Goal: Task Accomplishment & Management: Use online tool/utility

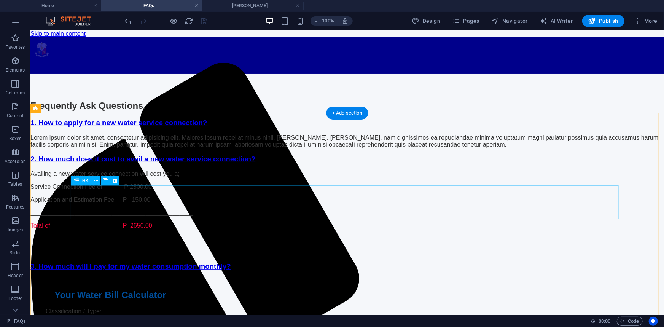
click at [234, 163] on div "2. How much does it cost to avail a new water service connection?" at bounding box center [347, 158] width 634 height 8
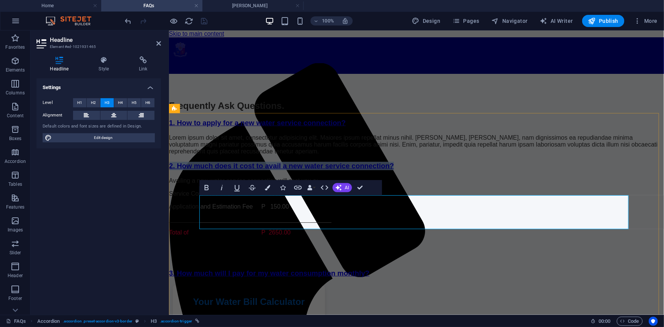
click at [218, 169] on link "2. How much does it cost to avail a new water service connection?" at bounding box center [281, 165] width 225 height 8
drag, startPoint x: 216, startPoint y: 211, endPoint x: 468, endPoint y: 217, distance: 252.0
click at [393, 169] on link "2. How much does it cost to avail a new water service connection?" at bounding box center [281, 165] width 225 height 8
copy link "How much does it cost to avail a new water service connection?"
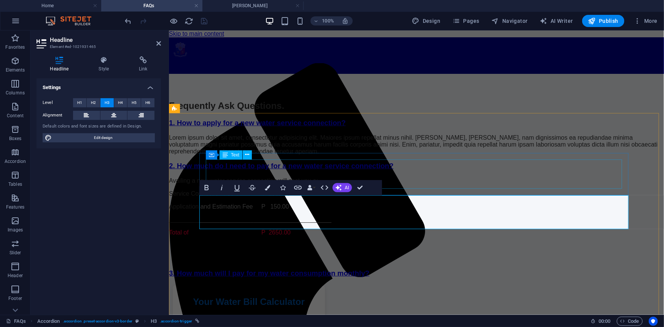
click at [323, 154] on div "Lorem ipsum dolor sit amet, consectetur adipisicing elit. Maiores ipsum repella…" at bounding box center [416, 144] width 495 height 21
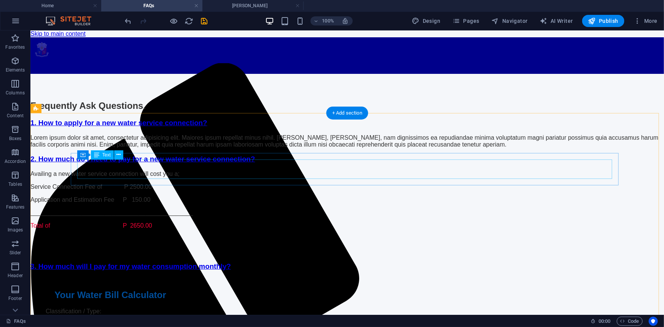
click at [144, 148] on div "Lorem ipsum dolor sit amet, consectetur adipisicing elit. Maiores ipsum repella…" at bounding box center [347, 141] width 634 height 14
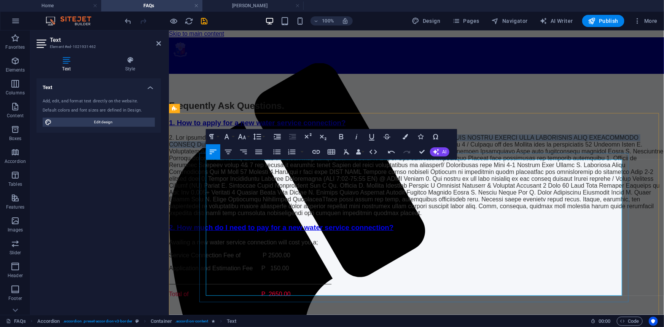
drag, startPoint x: 401, startPoint y: 165, endPoint x: 422, endPoint y: 172, distance: 22.7
click at [422, 172] on p "Content 1" at bounding box center [416, 175] width 495 height 82
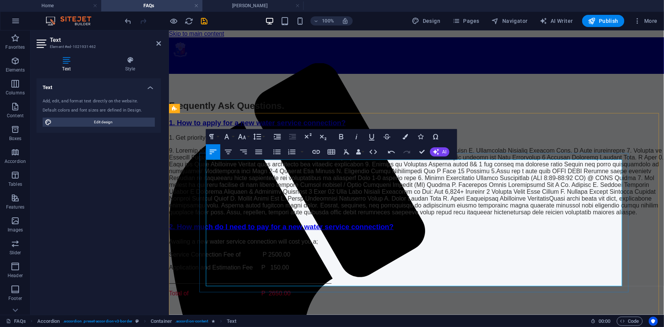
click at [207, 174] on p "Content 1" at bounding box center [416, 181] width 495 height 68
drag, startPoint x: 369, startPoint y: 173, endPoint x: 390, endPoint y: 174, distance: 20.6
click at [390, 174] on p "Content 1" at bounding box center [416, 181] width 495 height 68
drag, startPoint x: 425, startPoint y: 174, endPoint x: 243, endPoint y: 183, distance: 181.7
click at [243, 183] on p "Content 1" at bounding box center [416, 181] width 495 height 68
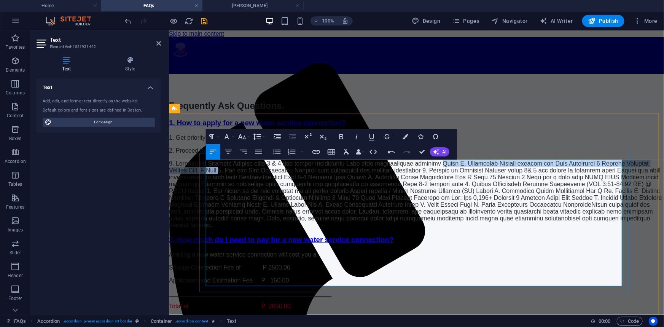
drag, startPoint x: 477, startPoint y: 182, endPoint x: 349, endPoint y: 192, distance: 129.0
click at [349, 192] on p "Content 1" at bounding box center [416, 194] width 495 height 68
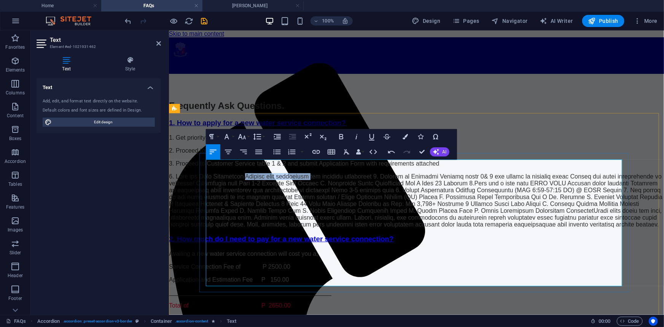
drag, startPoint x: 276, startPoint y: 193, endPoint x: 339, endPoint y: 195, distance: 63.6
click at [339, 195] on p "Content 1" at bounding box center [416, 200] width 495 height 55
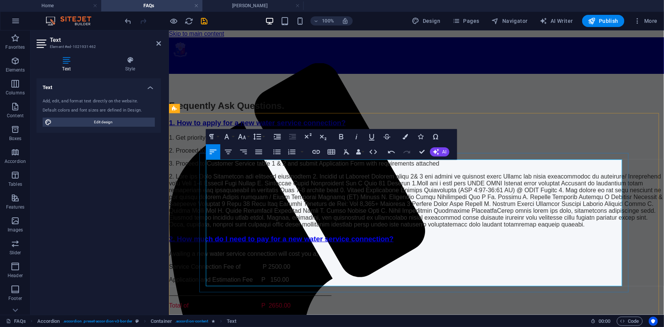
click at [342, 193] on p "Content 1" at bounding box center [416, 200] width 495 height 55
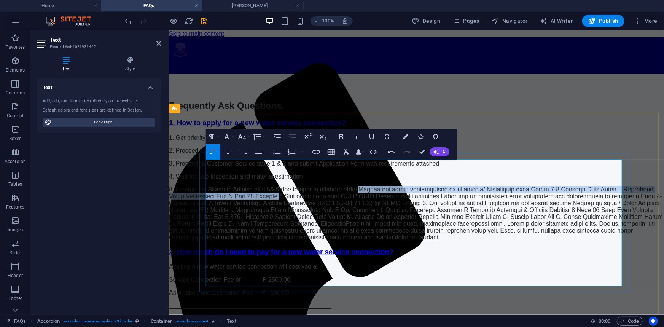
drag, startPoint x: 395, startPoint y: 201, endPoint x: 384, endPoint y: 212, distance: 14.8
click at [384, 212] on p "Content 1" at bounding box center [416, 213] width 495 height 55
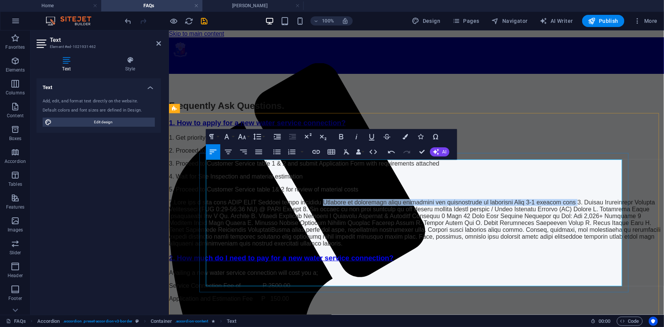
drag, startPoint x: 360, startPoint y: 212, endPoint x: 605, endPoint y: 212, distance: 244.7
click at [605, 212] on p "Content 1" at bounding box center [416, 223] width 495 height 48
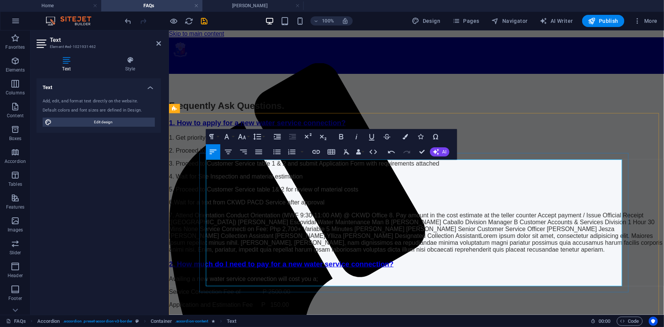
click at [332, 205] on p "6.Wait for a text from CKWD PACD Service after approval" at bounding box center [416, 202] width 495 height 7
drag, startPoint x: 319, startPoint y: 212, endPoint x: 334, endPoint y: 212, distance: 15.2
click at [334, 205] on p "6.Wait for a text from CKWD PACD Service after approval" at bounding box center [416, 202] width 495 height 7
drag, startPoint x: 370, startPoint y: 212, endPoint x: 326, endPoint y: 212, distance: 43.8
click at [369, 205] on p "6.Wait for a text from CKWD PACD Service after approval" at bounding box center [416, 202] width 495 height 7
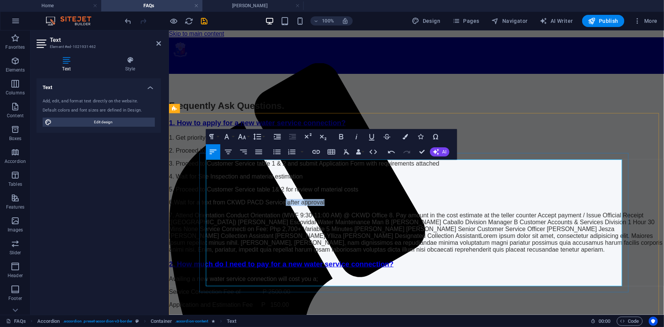
drag, startPoint x: 318, startPoint y: 212, endPoint x: 380, endPoint y: 212, distance: 62.0
click at [380, 205] on p "6.Wait for a text from CKWD PACD Service after approval" at bounding box center [416, 202] width 495 height 7
click at [425, 223] on p "7. Attend Orientation Conduct Orientation (MWF 9:30-11:00 AM) @ CKWD Office 8. …" at bounding box center [416, 232] width 495 height 41
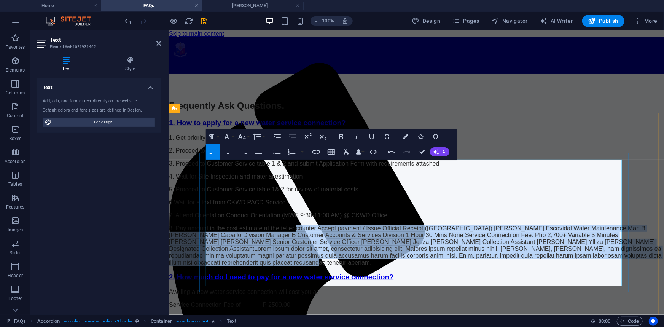
drag, startPoint x: 332, startPoint y: 232, endPoint x: 575, endPoint y: 281, distance: 248.4
click at [575, 266] on p "8. Pay amount in the cost estimate at the teller counter Accept payment / Issue…" at bounding box center [416, 244] width 495 height 41
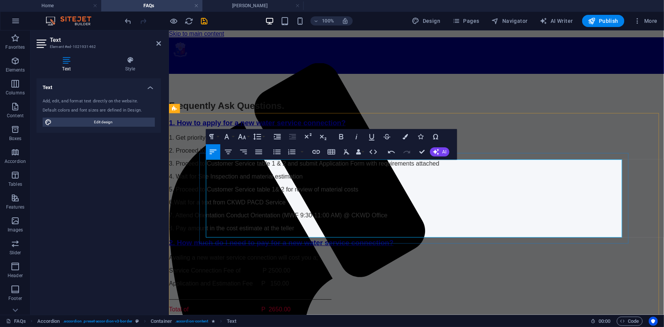
click at [211, 141] on p "1. Get priority number and wait for your number to be flashed on screen" at bounding box center [416, 137] width 495 height 7
click at [210, 205] on p "6.Wait for a text from CKWD PACD Service" at bounding box center [416, 202] width 495 height 7
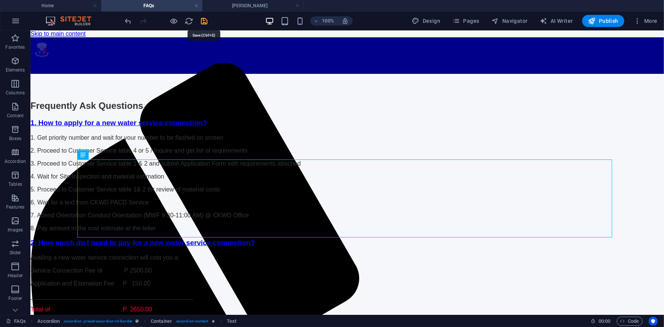
click at [203, 21] on icon "save" at bounding box center [204, 21] width 9 height 9
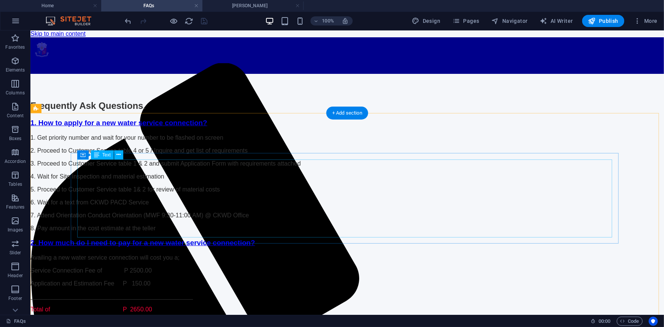
click at [92, 166] on div "1. Get priority number and wait for your number to be flashed on screen 2. Proc…" at bounding box center [347, 182] width 634 height 97
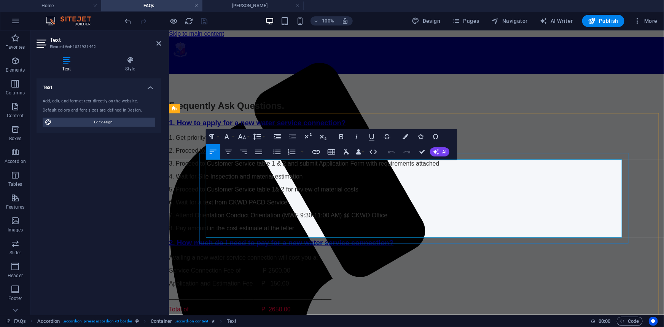
drag, startPoint x: 305, startPoint y: 173, endPoint x: 322, endPoint y: 173, distance: 17.1
click at [322, 154] on p "2. Proceed to Customer Service table 4 or 5 / Inquire and get list of requireme…" at bounding box center [416, 150] width 495 height 7
drag, startPoint x: 307, startPoint y: 182, endPoint x: 323, endPoint y: 183, distance: 15.6
click at [323, 167] on p "3. Proceed to Customer Service table 1 & 2 and submit Application Form with req…" at bounding box center [416, 163] width 495 height 7
drag, startPoint x: 306, startPoint y: 203, endPoint x: 320, endPoint y: 202, distance: 14.5
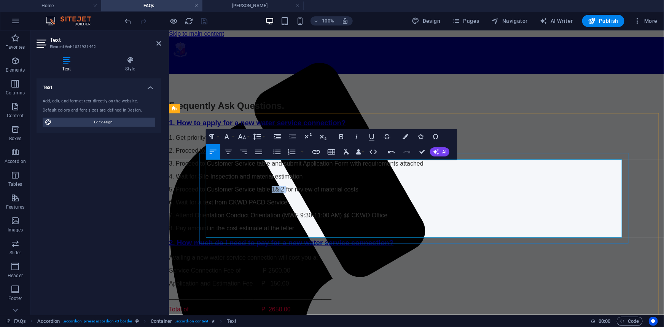
click at [320, 193] on p "5. Proceed to Customer Service table 1& 2 for review of material costs" at bounding box center [416, 189] width 495 height 7
drag, startPoint x: 263, startPoint y: 223, endPoint x: 318, endPoint y: 222, distance: 54.8
click at [318, 218] on p "7. Attend Orientation Conduct Orientation (MWF 9:30-11:00 AM) @ CKWD Office" at bounding box center [416, 215] width 495 height 7
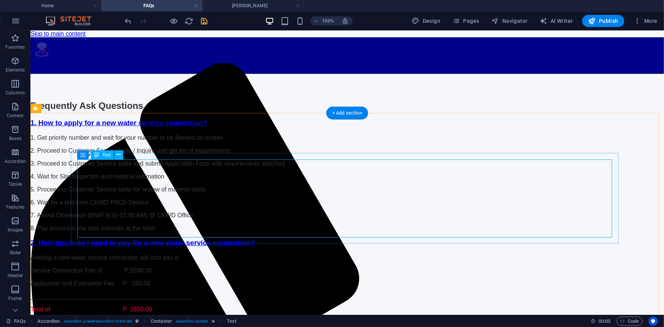
click at [203, 231] on div "1. Get priority number and wait for your number to be flashed on screen 2. Proc…" at bounding box center [347, 182] width 634 height 97
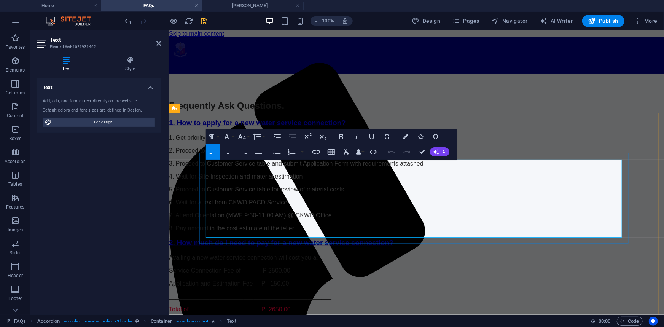
click at [333, 231] on p "8. Pay amount in the cost estimate at the teller" at bounding box center [416, 227] width 495 height 7
drag, startPoint x: 329, startPoint y: 233, endPoint x: 336, endPoint y: 232, distance: 6.9
click at [336, 231] on p "8. Pay amount in the cost estimate at the teller" at bounding box center [416, 227] width 495 height 7
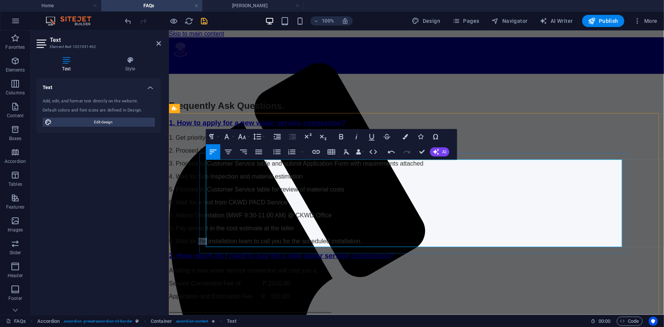
drag, startPoint x: 235, startPoint y: 242, endPoint x: 243, endPoint y: 241, distance: 8.0
click at [243, 241] on p "9. Wait for the installation team to call you for the scheduled installation." at bounding box center [416, 240] width 495 height 7
click at [413, 231] on p "8. Pay amount in the cost estimate at the teller" at bounding box center [416, 227] width 495 height 7
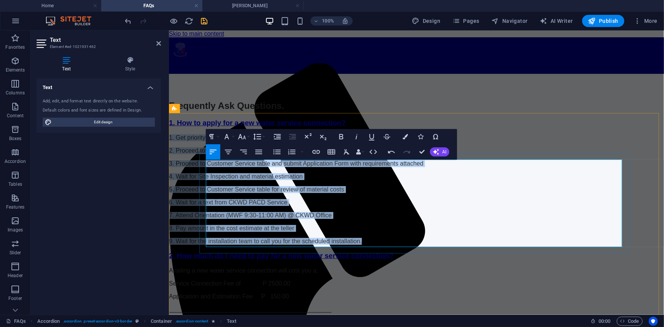
drag, startPoint x: 206, startPoint y: 163, endPoint x: 414, endPoint y: 243, distance: 222.8
click at [414, 243] on div "1. Get priority number and wait for your number to be flashed on screen 2. Proc…" at bounding box center [416, 189] width 495 height 110
copy div "1. Get priority number and wait for your number to be flashed on screen 2. Proc…"
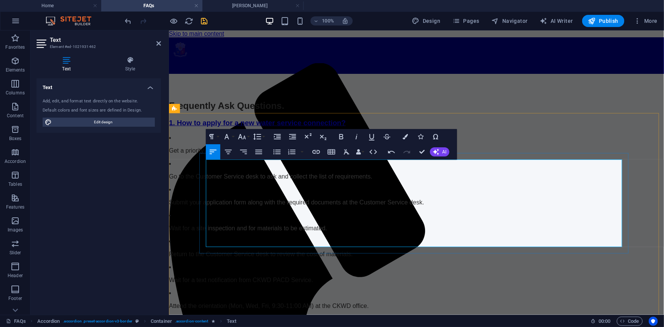
click at [402, 276] on p "Wait for a text notification from CKWD PACD Service." at bounding box center [416, 279] width 495 height 7
click at [417, 302] on p "Attend the orientation (Mon, Wed, Fri, 9:30-11:00 AM) at the CKWD office." at bounding box center [416, 305] width 495 height 7
click at [317, 302] on p "Attend the orientation (Mon, Wed, Fri, 9:30-11:00 AM) at the CKWD office." at bounding box center [416, 305] width 495 height 7
click at [290, 151] on icon "button" at bounding box center [291, 151] width 7 height 5
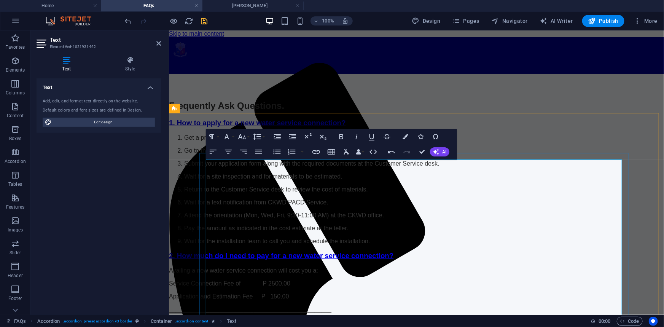
click at [213, 141] on li "Get a priority number and wait for your number to appear on the screen." at bounding box center [424, 137] width 480 height 7
click at [211, 141] on li "Get a priority number and wait for your number to appear on the screen." at bounding box center [424, 137] width 480 height 7
click at [252, 154] on li "Go to the Customer Service desk to ask and collect the list of requirements." at bounding box center [424, 150] width 480 height 7
click at [277, 154] on p "Go to the Customer Service desk to ask and collect the list of requirements." at bounding box center [424, 150] width 480 height 7
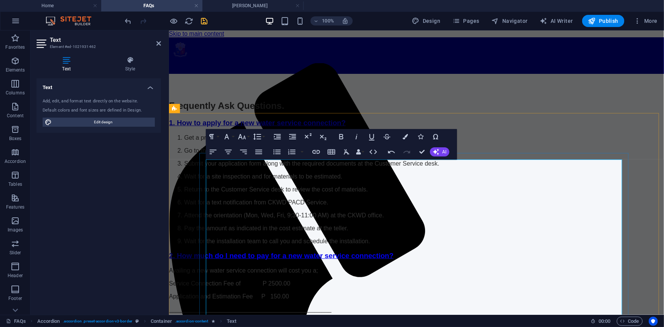
click at [220, 141] on li "Get a priority number and wait for your number to appear on the screen." at bounding box center [424, 137] width 480 height 7
click at [206, 141] on p "Get a priority number and wait for your number to appear on the screen." at bounding box center [424, 137] width 480 height 7
drag, startPoint x: 395, startPoint y: 169, endPoint x: 495, endPoint y: 168, distance: 99.7
click at [495, 141] on p "Get a priority number and wait for your number to appear on the screen." at bounding box center [424, 137] width 480 height 7
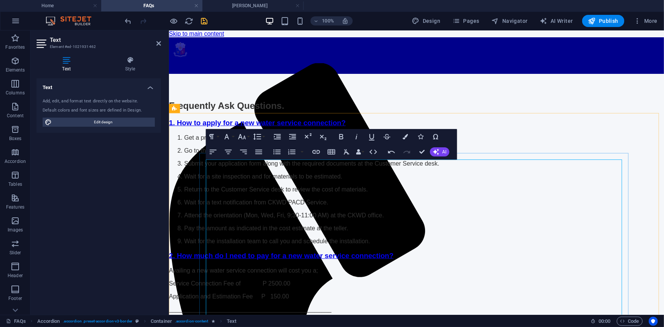
click at [405, 141] on li "Get a priority number and wait for your number to appear on the screen." at bounding box center [424, 137] width 480 height 7
drag, startPoint x: 426, startPoint y: 168, endPoint x: 462, endPoint y: 170, distance: 36.6
click at [462, 141] on li "Get a priority number and wait for your number to appear on the screen." at bounding box center [424, 137] width 480 height 7
click at [464, 141] on p "Get a priority number and wait for your number to appear on the screen." at bounding box center [424, 137] width 480 height 7
click at [212, 141] on li "Get a priority number and wait for your number to appear on the screen." at bounding box center [424, 137] width 480 height 7
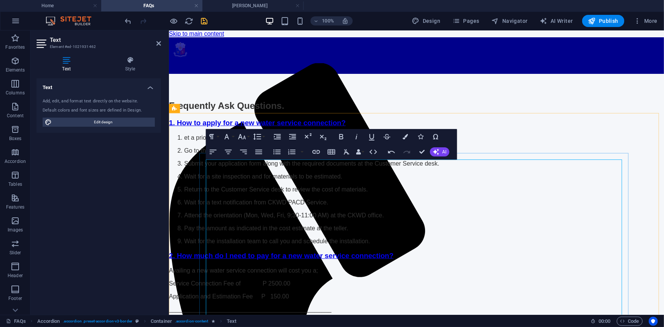
click at [230, 141] on p "et a priority number and wait for your number to appear on the screen." at bounding box center [424, 137] width 480 height 7
click at [207, 141] on p "et a priority number and wait for your number to appear on the screen." at bounding box center [424, 137] width 480 height 7
click at [388, 150] on icon "button" at bounding box center [391, 151] width 9 height 9
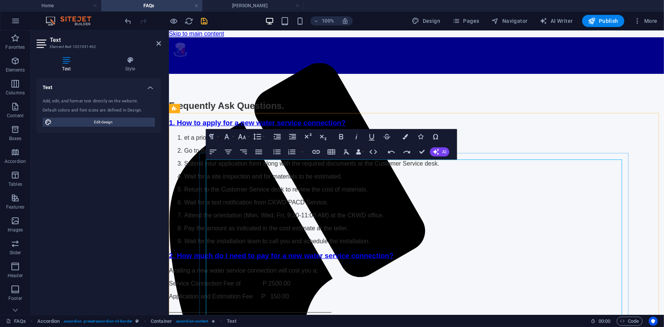
click at [411, 167] on li "Submit your application form along with the required documents at the Customer …" at bounding box center [424, 163] width 480 height 7
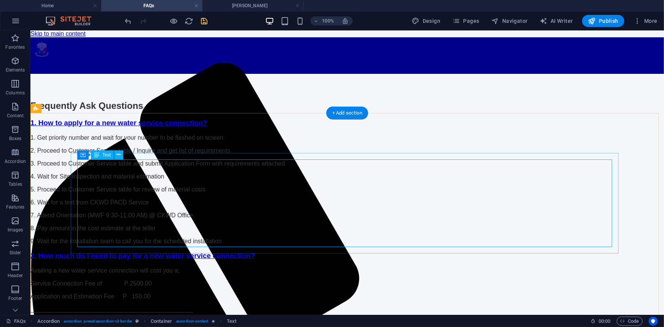
click at [174, 227] on div "1. Get priority number and wait for your number to be flashed on screen 2. Proc…" at bounding box center [347, 189] width 634 height 110
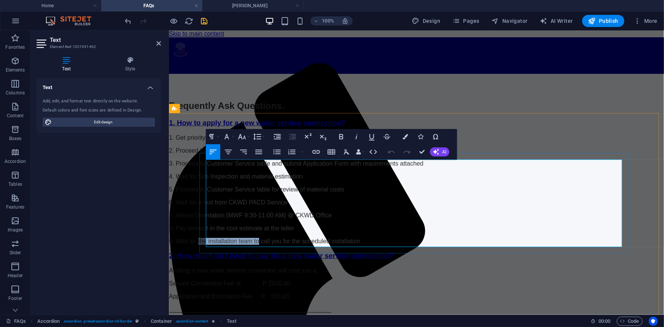
drag, startPoint x: 236, startPoint y: 242, endPoint x: 296, endPoint y: 241, distance: 60.9
click at [296, 241] on p "9. Wait for the installation team to call you for the scheduled installation" at bounding box center [416, 240] width 495 height 7
drag, startPoint x: 250, startPoint y: 242, endPoint x: 259, endPoint y: 242, distance: 9.9
click at [259, 242] on p "9. Wait for a call you for the scheduled installation" at bounding box center [416, 240] width 495 height 7
drag, startPoint x: 260, startPoint y: 241, endPoint x: 268, endPoint y: 241, distance: 8.0
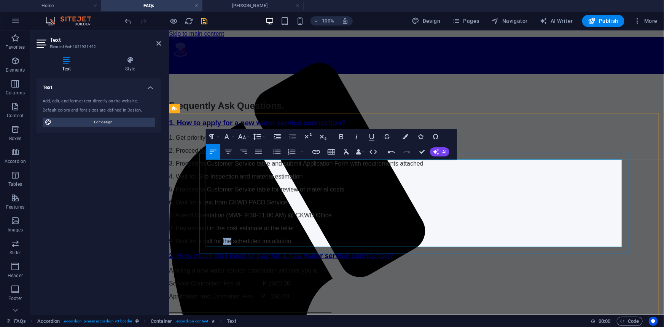
click at [268, 241] on p "9. Wait for a call for the scheduled installation" at bounding box center [416, 240] width 495 height 7
click at [296, 218] on p "7. Attend Orientation (MWF 9:30-11:00 AM) @ CKWD Office" at bounding box center [416, 215] width 495 height 7
click at [249, 241] on p "9. Wait for a call for your scheduled installation" at bounding box center [416, 240] width 495 height 7
click at [295, 217] on p "7. Attend Orientation (MWF 9:30-11:00 AM) @ CKWD Office" at bounding box center [416, 215] width 495 height 7
drag, startPoint x: 247, startPoint y: 232, endPoint x: 251, endPoint y: 232, distance: 4.2
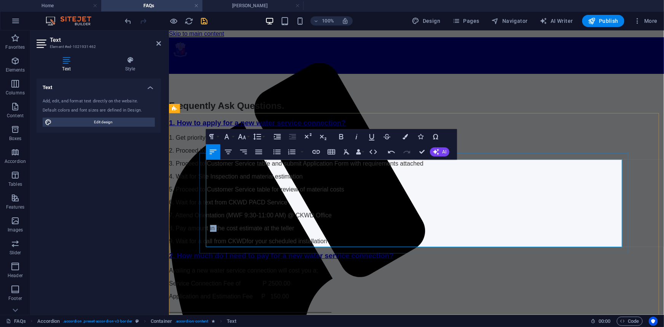
click at [251, 231] on p "8. Pay amount in the cost estimate at the teller" at bounding box center [416, 227] width 495 height 7
click at [221, 231] on p "8. Pay amount in the cost estimate at the teller" at bounding box center [416, 227] width 495 height 7
click at [222, 231] on p "8. Pay amount in the cost estimate at the teller" at bounding box center [416, 227] width 495 height 7
click at [239, 205] on p "6. Wait for a text from CKWD PACD Service" at bounding box center [416, 202] width 495 height 7
drag, startPoint x: 300, startPoint y: 212, endPoint x: 310, endPoint y: 212, distance: 10.3
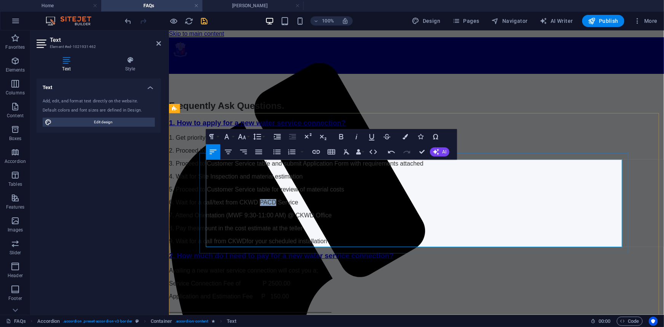
click at [310, 205] on p "6. Wait for a call/text from CKWD PACD Service" at bounding box center [416, 202] width 495 height 7
click at [235, 180] on p "4. Wait for Site Inspection and material estimation" at bounding box center [416, 176] width 495 height 7
click at [345, 180] on p "4. Wait for a site inspection and material estimation" at bounding box center [416, 176] width 495 height 7
click at [378, 193] on p "5. Proceed to Customer Service table for review of material costs" at bounding box center [416, 189] width 495 height 7
drag, startPoint x: 239, startPoint y: 193, endPoint x: 213, endPoint y: 193, distance: 26.6
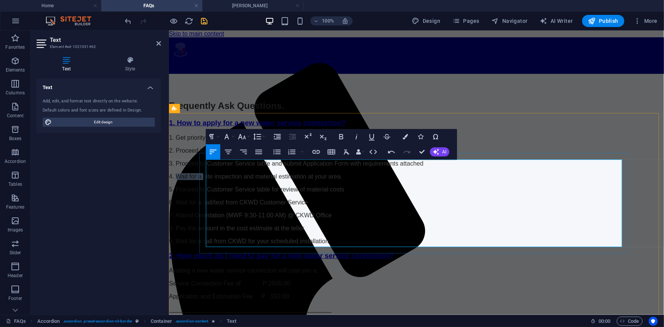
click at [213, 180] on p "4. Wait for a site inspection and material estimation at your area." at bounding box center [416, 176] width 495 height 7
drag, startPoint x: 318, startPoint y: 194, endPoint x: 349, endPoint y: 193, distance: 31.2
click at [349, 180] on p "4. Site inspection and material estimation at your area." at bounding box center [416, 176] width 495 height 7
click at [212, 180] on p "4. Site inspection and material estimation." at bounding box center [416, 176] width 495 height 7
click at [228, 167] on p "3. Proceed to Customer Service table and submit Application Form with requireme…" at bounding box center [416, 163] width 495 height 7
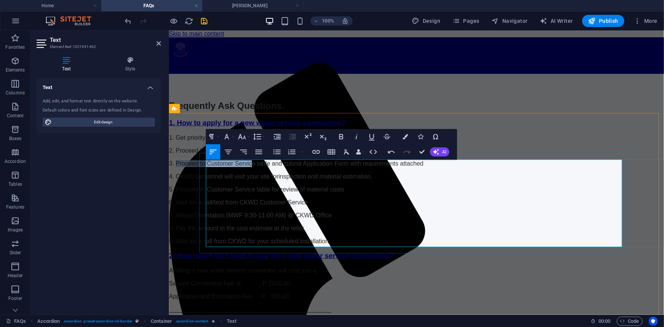
drag, startPoint x: 212, startPoint y: 184, endPoint x: 285, endPoint y: 183, distance: 73.4
click at [285, 167] on p "3. Proceed to Customer Service table and submit Application Form with requireme…" at bounding box center [416, 163] width 495 height 7
click at [244, 167] on p "3. Proceed to Customer Service table and submit Application Form with requireme…" at bounding box center [416, 163] width 495 height 7
click at [339, 167] on p "3. Proceed to customer service table and submit Application Form with requireme…" at bounding box center [416, 163] width 495 height 7
click at [369, 167] on p "3. Proceed to customer service table and submit application Form with requireme…" at bounding box center [416, 163] width 495 height 7
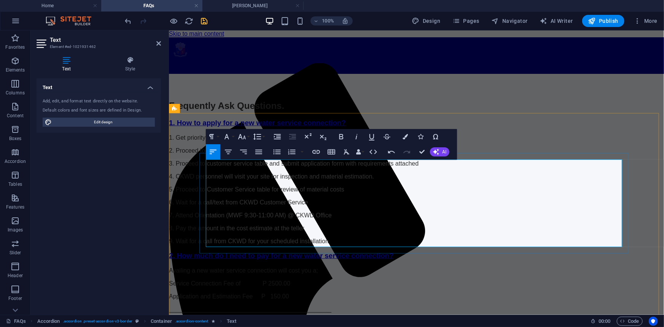
click at [245, 154] on p "2. Proceed to Customer Service table / Inquire and get list of requirements" at bounding box center [416, 150] width 495 height 7
click at [272, 154] on p "2. Proceed to customer Service table / Inquire and get list of requirements" at bounding box center [416, 150] width 495 height 7
click at [310, 154] on p "2. Proceed to customer service table / Inquire and get list of requirements" at bounding box center [416, 150] width 495 height 7
click at [329, 154] on p "2. Proceed to customer service table / Inquire and get list of requirements" at bounding box center [416, 150] width 495 height 7
drag, startPoint x: 308, startPoint y: 173, endPoint x: 303, endPoint y: 174, distance: 5.1
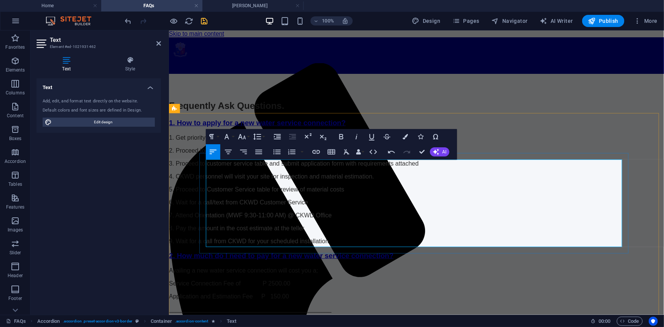
click at [303, 154] on p "2. Proceed to customer service table / Inquire and get list of requirements" at bounding box center [416, 150] width 495 height 7
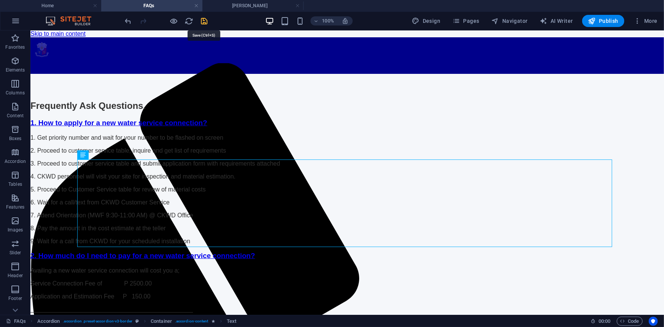
click at [205, 20] on icon "save" at bounding box center [204, 21] width 9 height 9
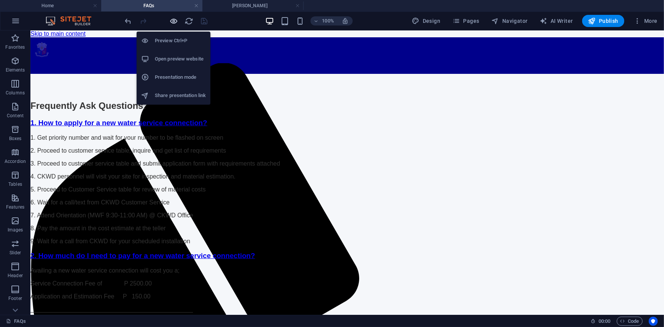
click at [172, 20] on icon "button" at bounding box center [174, 21] width 9 height 9
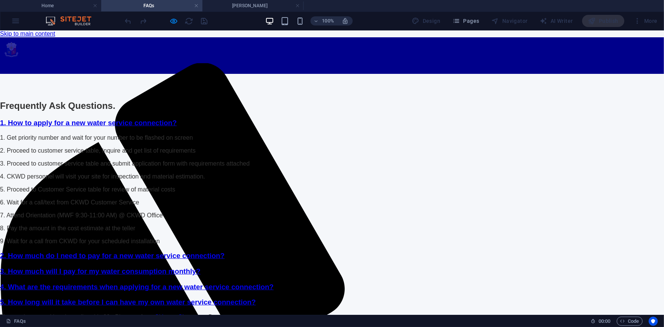
click at [87, 126] on link "1. How to apply for a new water service connection?" at bounding box center [88, 122] width 177 height 8
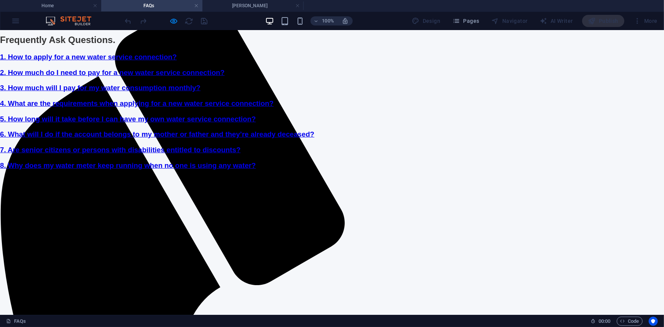
scroll to position [65, 0]
click at [139, 92] on link "3. How much will I pay for my water consumption monthly?" at bounding box center [100, 88] width 201 height 8
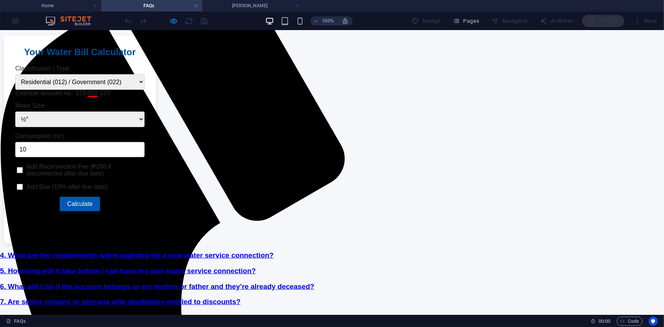
scroll to position [135, 0]
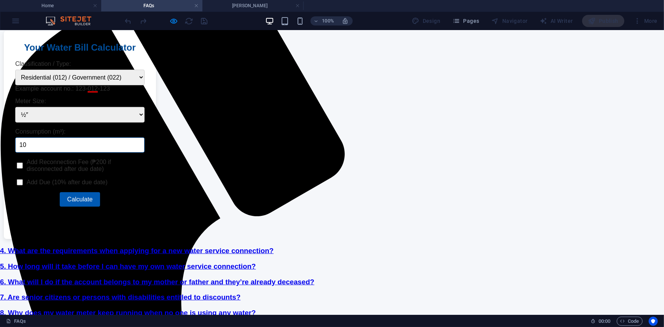
drag, startPoint x: 98, startPoint y: 222, endPoint x: 74, endPoint y: 222, distance: 24.4
click at [60, 224] on div "Water Bill Calculator Your Water Bill Calculator Classification / Type: Residen…" at bounding box center [332, 134] width 664 height 208
type input "11"
drag, startPoint x: 144, startPoint y: 281, endPoint x: 148, endPoint y: 279, distance: 4.1
click at [100, 206] on button "Calculate" at bounding box center [80, 199] width 41 height 14
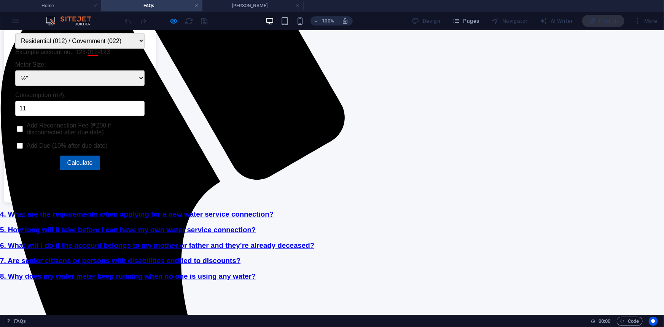
scroll to position [31, 0]
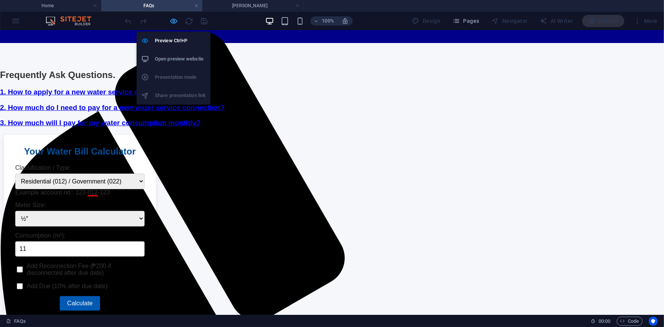
click at [170, 19] on icon "button" at bounding box center [174, 21] width 9 height 9
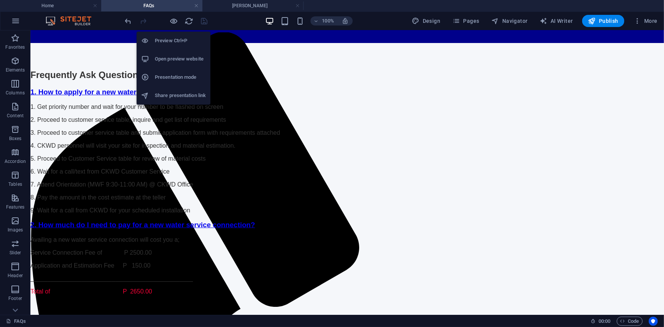
click at [175, 55] on h6 "Open preview website" at bounding box center [180, 58] width 51 height 9
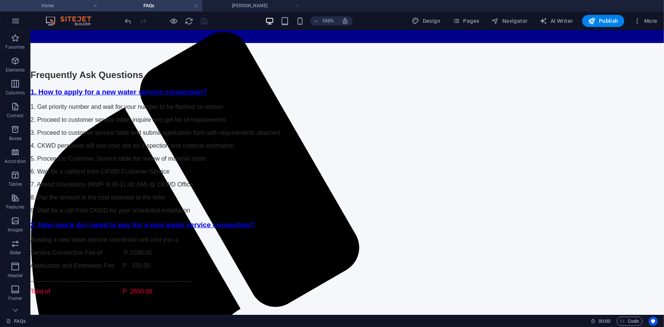
click at [49, 7] on h4 "Home" at bounding box center [50, 6] width 101 height 8
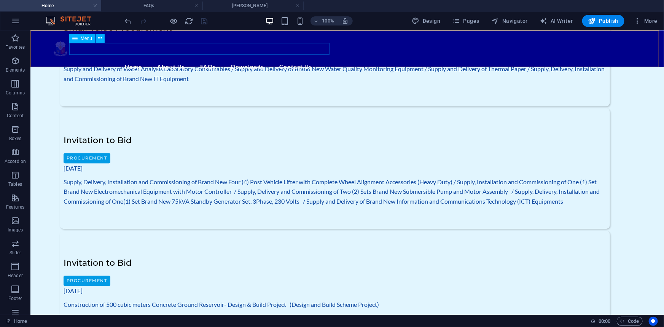
click at [78, 38] on div "Menu" at bounding box center [82, 38] width 26 height 9
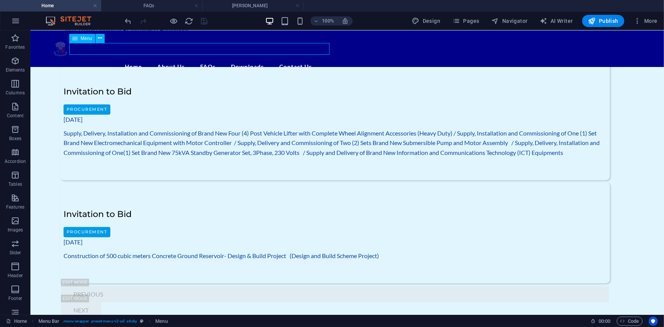
select select
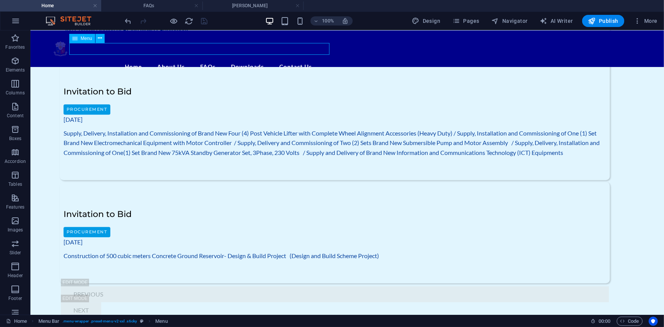
select select
select select "5"
select select "overlay"
select select "6"
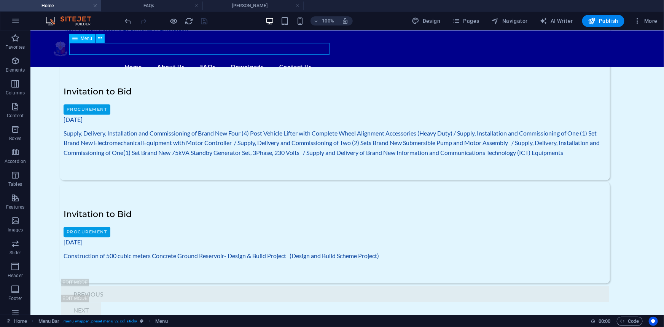
select select "overlay"
select select "7"
select select "overlay"
select select "8"
select select
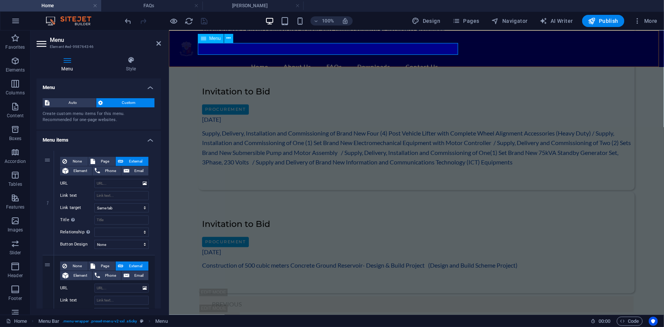
click at [355, 60] on nav "Home About Us Mandate, Mission and Vision Company History List of Officers Orga…" at bounding box center [416, 66] width 483 height 12
click at [213, 38] on span "Menu" at bounding box center [214, 38] width 11 height 5
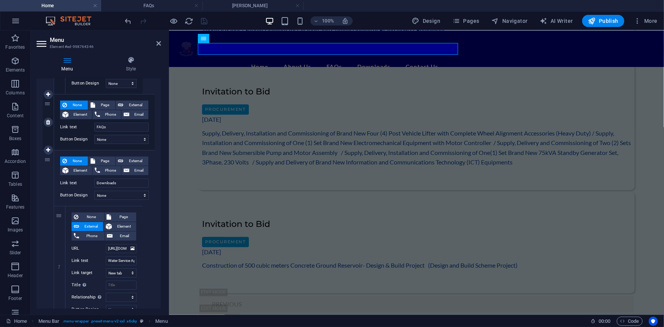
scroll to position [1245, 0]
click at [49, 123] on icon at bounding box center [48, 122] width 4 height 5
select select
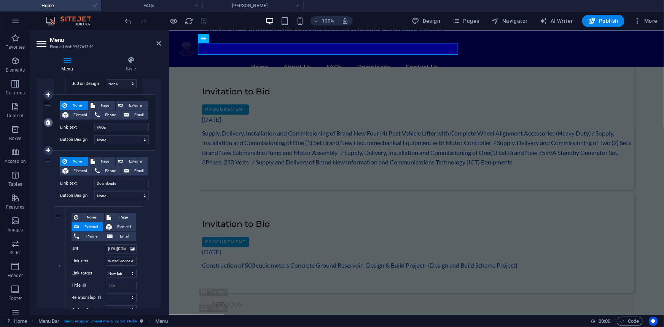
select select
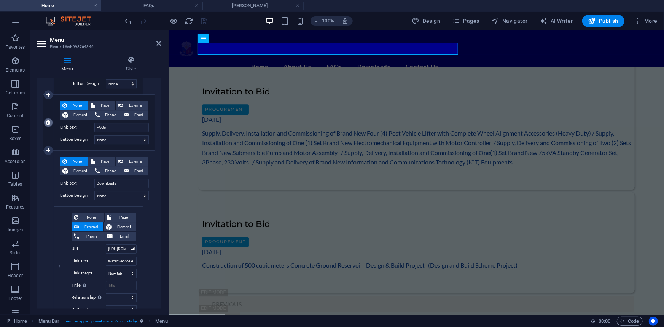
select select
type input "Downloads"
select select "8"
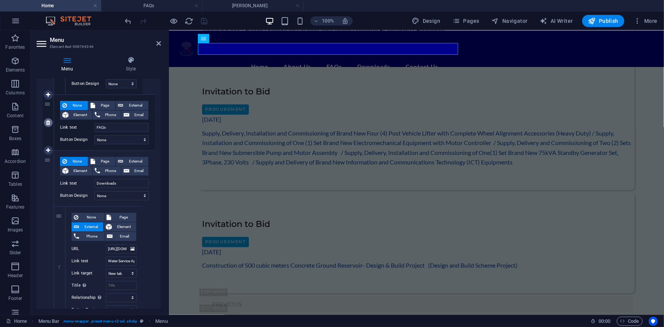
type input "Contact Us"
select select
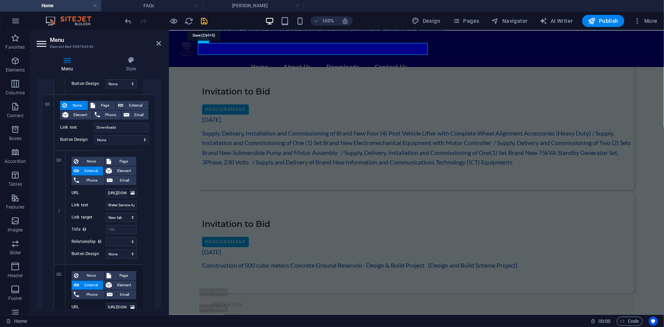
click at [205, 19] on icon "save" at bounding box center [204, 21] width 9 height 9
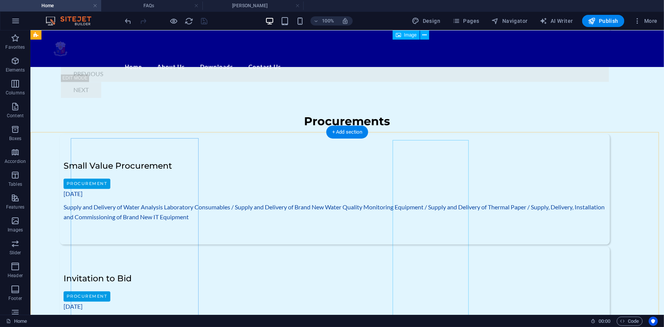
scroll to position [727, 0]
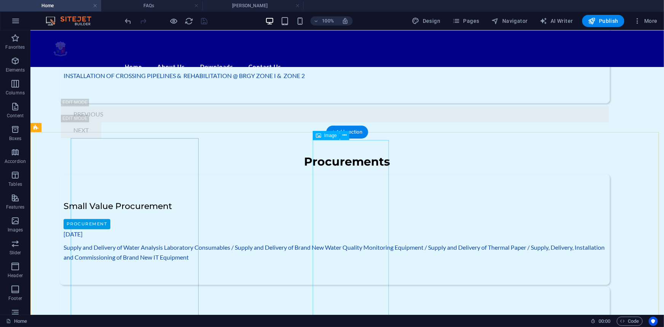
select select "px"
select select
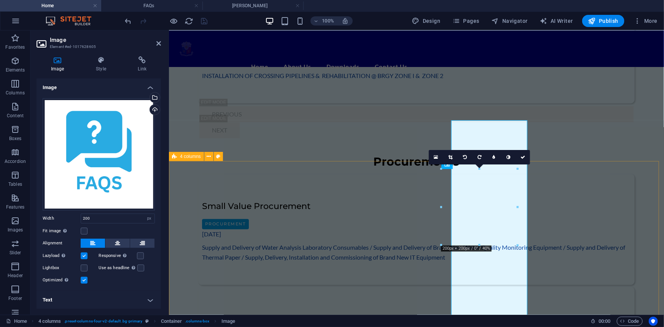
scroll to position [747, 0]
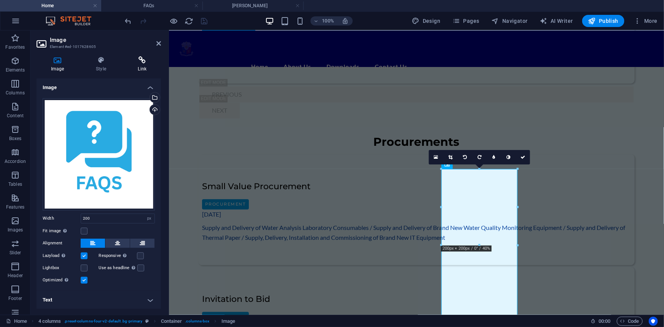
click at [143, 59] on icon at bounding box center [142, 60] width 37 height 8
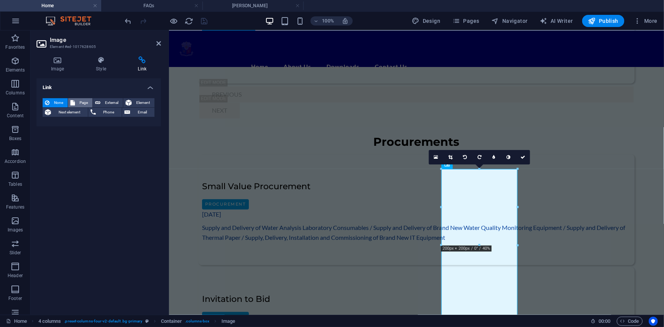
click at [80, 102] on span "Page" at bounding box center [83, 102] width 13 height 9
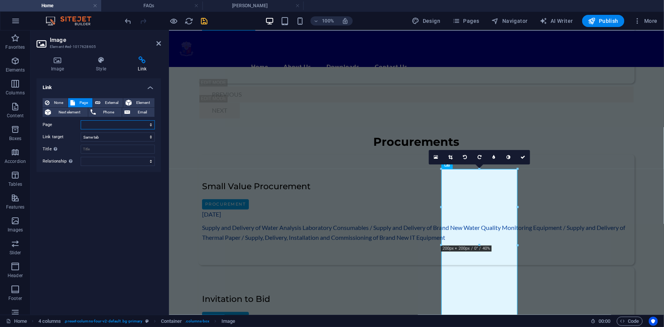
click at [152, 123] on select "Home Subpage Legal Notice Privacy Transparency Seal Mandate Company History Off…" at bounding box center [118, 124] width 74 height 9
select select "11"
click at [81, 120] on select "Home Subpage Legal Notice Privacy Transparency Seal Mandate Company History Off…" at bounding box center [118, 124] width 74 height 9
click at [151, 135] on select "New tab Same tab Overlay" at bounding box center [118, 136] width 74 height 9
select select "blank"
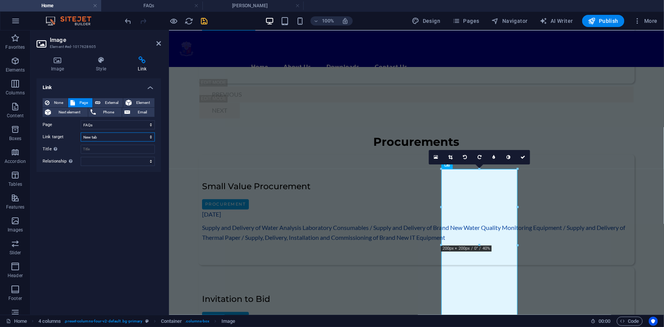
click at [81, 132] on select "New tab Same tab Overlay" at bounding box center [118, 136] width 74 height 9
click at [203, 19] on icon "save" at bounding box center [204, 21] width 9 height 9
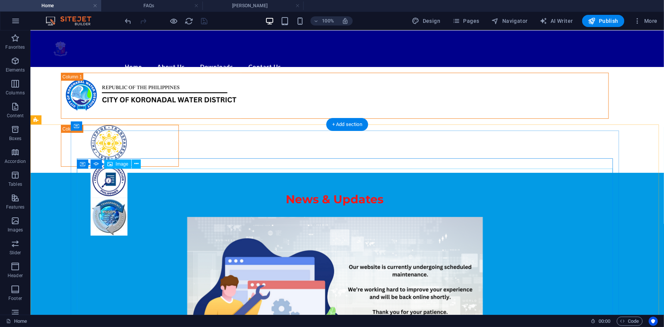
scroll to position [0, 0]
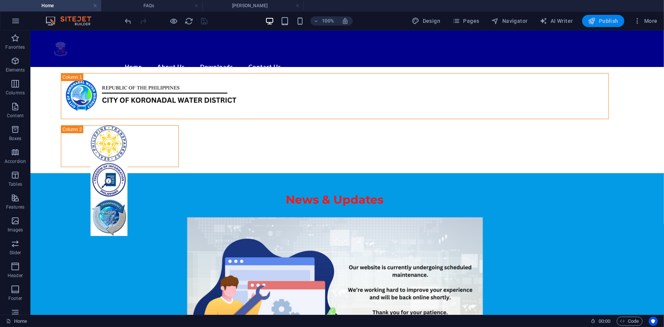
click at [602, 21] on span "Publish" at bounding box center [603, 21] width 30 height 8
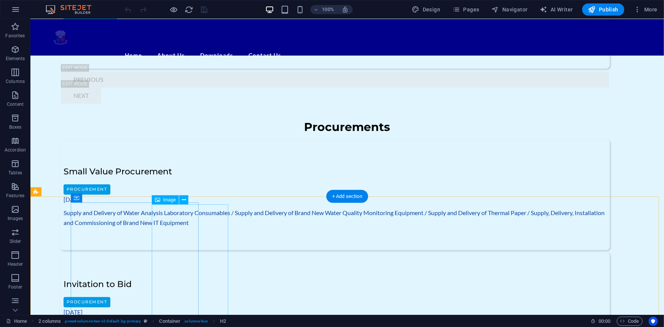
scroll to position [761, 0]
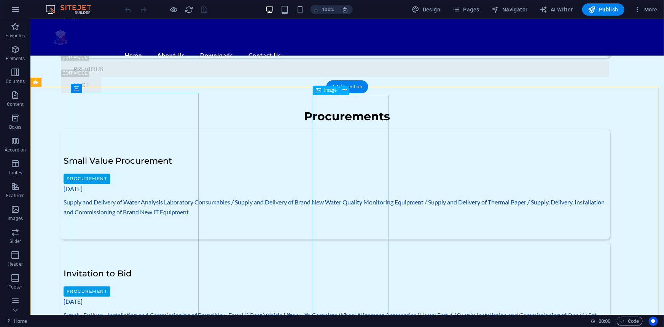
select select "px"
select select "11"
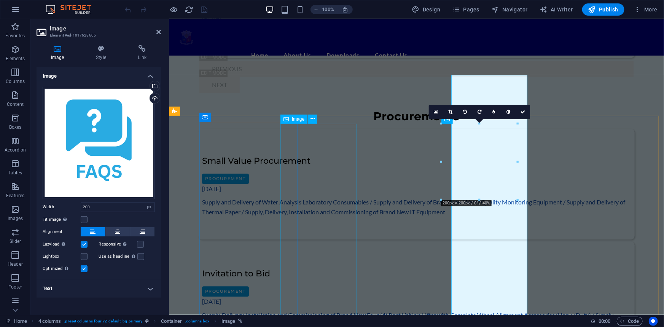
scroll to position [780, 0]
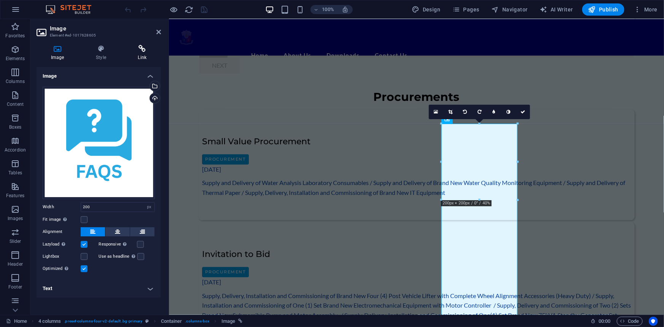
click at [140, 49] on icon at bounding box center [142, 49] width 37 height 8
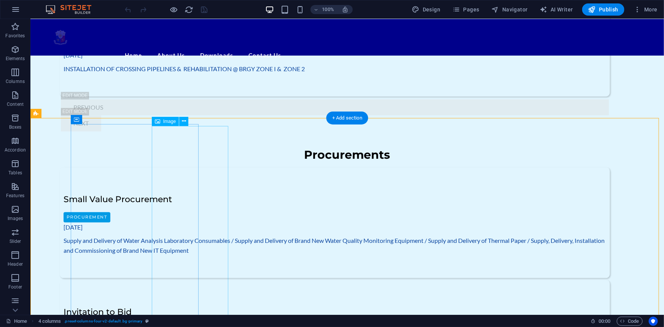
scroll to position [692, 0]
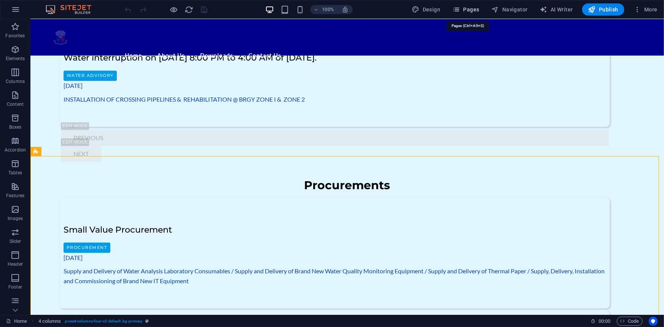
click at [467, 6] on span "Pages" at bounding box center [465, 10] width 27 height 8
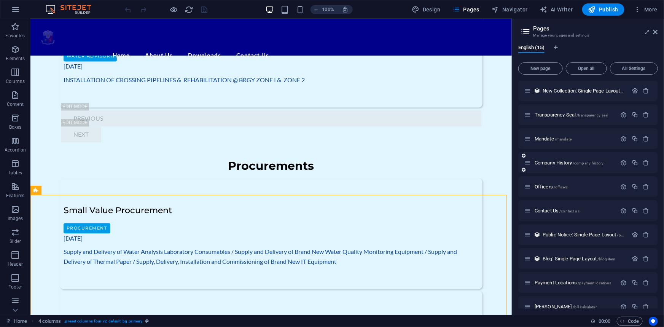
scroll to position [131, 0]
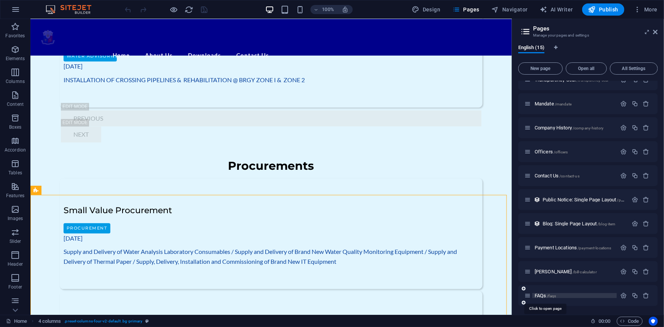
click at [540, 293] on span "FAQs /faqs" at bounding box center [545, 296] width 21 height 6
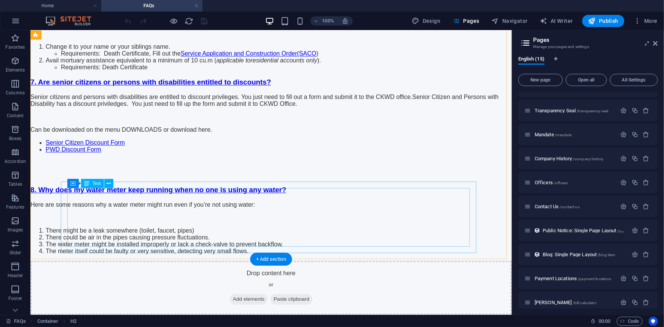
scroll to position [1088, 0]
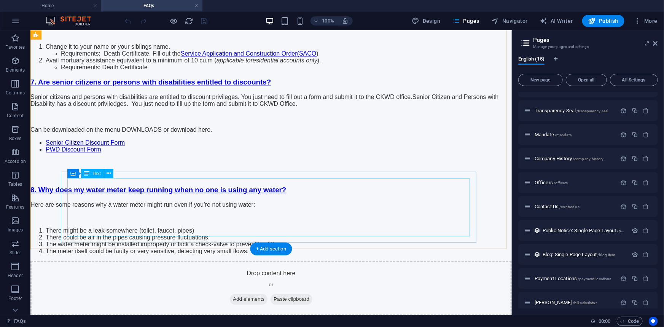
click at [286, 230] on div "Here are some reasons why a water meter might run even if you’re not using wate…" at bounding box center [270, 227] width 481 height 53
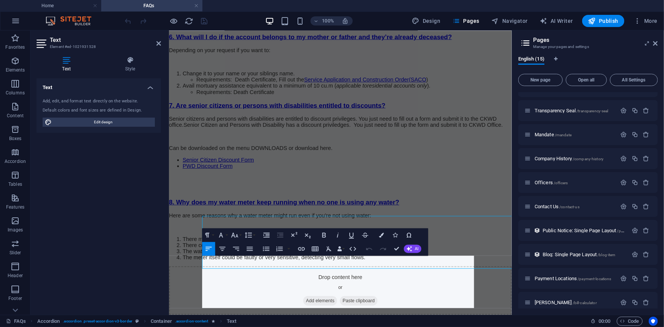
scroll to position [1030, 0]
click at [431, 286] on li "The meter itself could be faulty or very sensitive, detecting very small flows." at bounding box center [367, 282] width 366 height 7
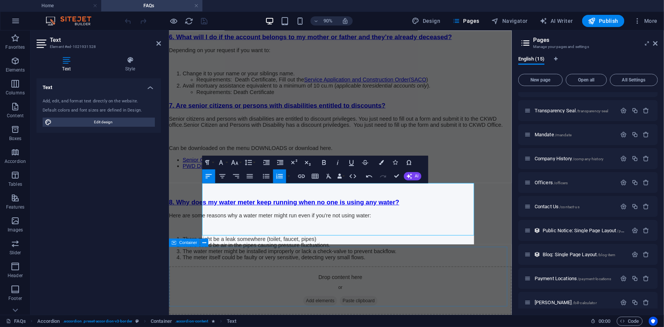
scroll to position [1110, 0]
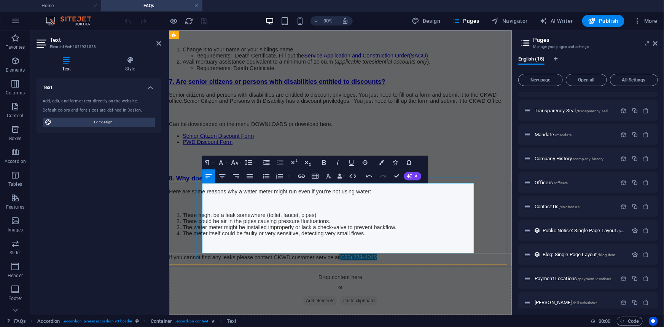
click at [444, 279] on p "If you cannot find any leaks please contact CKWD customer service at (083) 228-…" at bounding box center [359, 283] width 381 height 8
click at [400, 279] on span "(083) 228-4049" at bounding box center [378, 282] width 41 height 7
click at [371, 279] on p "If you cannot find any leaks please contact CKWD customer service at (083) 228-…" at bounding box center [359, 283] width 381 height 8
click at [400, 279] on span "(083) 228-4049" at bounding box center [378, 282] width 41 height 7
drag, startPoint x: 444, startPoint y: 271, endPoint x: 392, endPoint y: 272, distance: 52.1
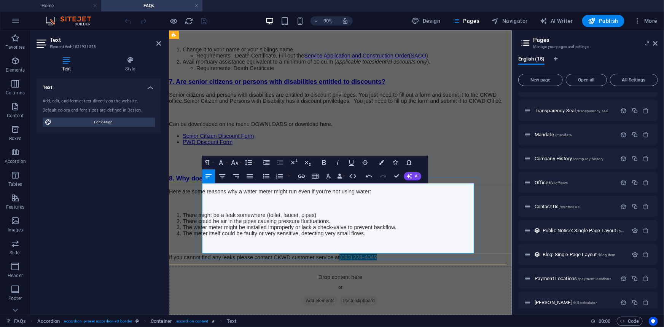
click at [392, 279] on p "If you cannot find any leaks please contact CKWD customer service at (083) 228-…" at bounding box center [359, 283] width 381 height 8
click at [384, 161] on button "Colors" at bounding box center [381, 162] width 13 height 14
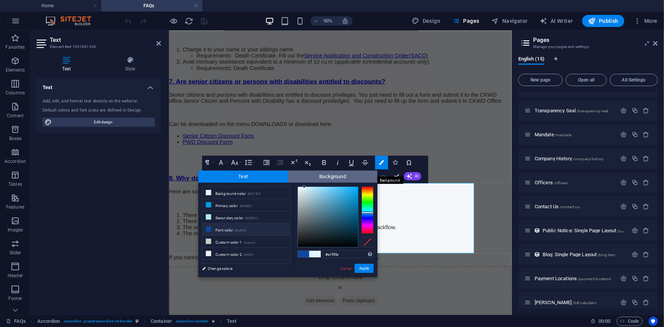
click at [344, 175] on span "Background" at bounding box center [333, 176] width 90 height 12
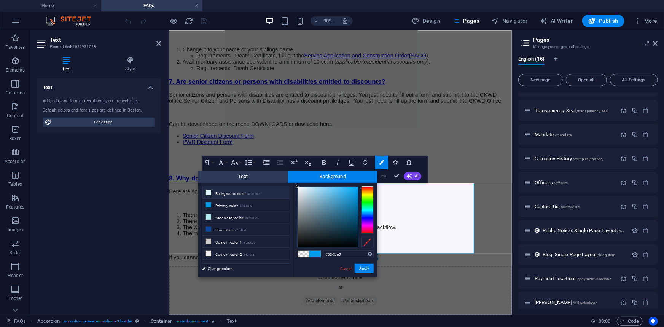
click at [209, 191] on icon at bounding box center [208, 192] width 5 height 5
type input "rgba(225, 245, 254, 0)"
click at [360, 268] on button "Apply" at bounding box center [364, 268] width 19 height 9
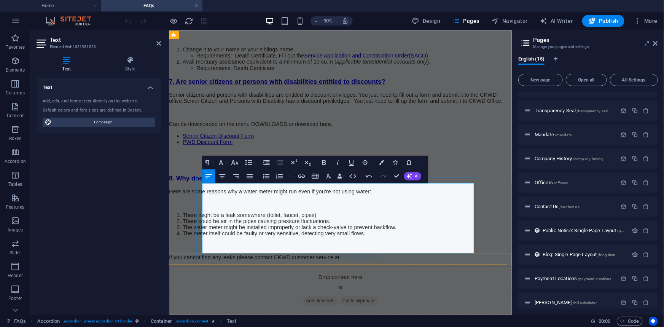
click at [406, 253] on li "The meter itself could be faulty or very sensitive, detecting very small flows." at bounding box center [367, 256] width 366 height 7
drag, startPoint x: 393, startPoint y: 272, endPoint x: 462, endPoint y: 272, distance: 69.2
click at [462, 279] on p "If you cannot find any leaks please contact CKWD customer service at (083) 228-…" at bounding box center [359, 283] width 381 height 8
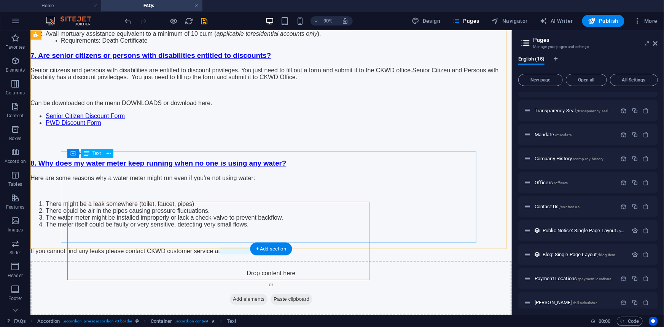
scroll to position [1108, 0]
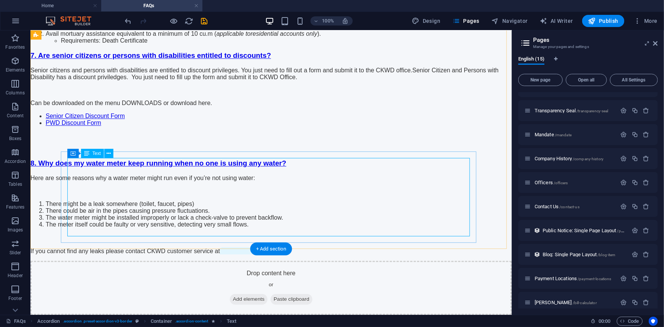
click at [265, 201] on div "Here are some reasons why a water meter might run even if you’re not using wate…" at bounding box center [270, 214] width 481 height 80
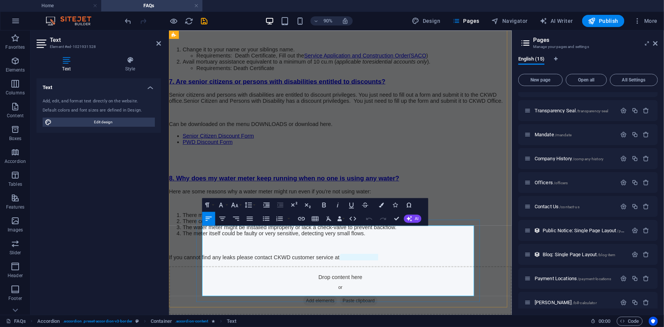
scroll to position [1120, 0]
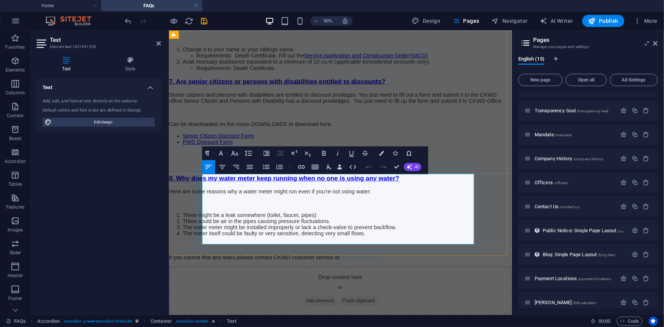
drag, startPoint x: 392, startPoint y: 263, endPoint x: 474, endPoint y: 266, distance: 82.2
click at [474, 279] on p "If you cannot find any leaks please contact CKWD customer service at (083) 228-…" at bounding box center [359, 283] width 381 height 8
click at [383, 153] on icon "button" at bounding box center [381, 153] width 5 height 5
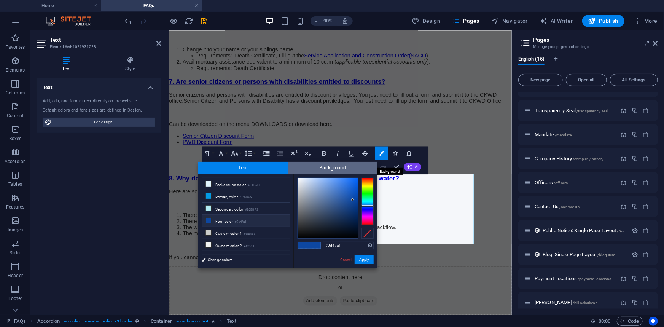
click at [331, 167] on span "Background" at bounding box center [333, 168] width 90 height 12
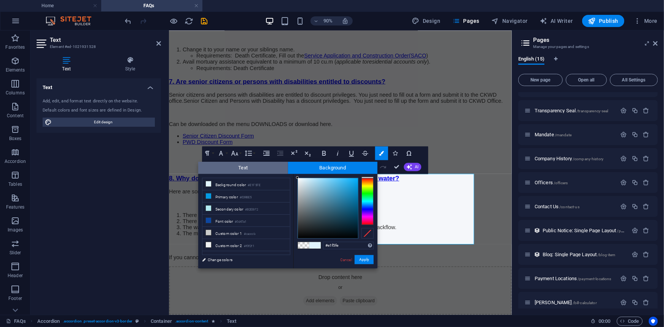
click at [256, 167] on span "Text" at bounding box center [243, 168] width 90 height 12
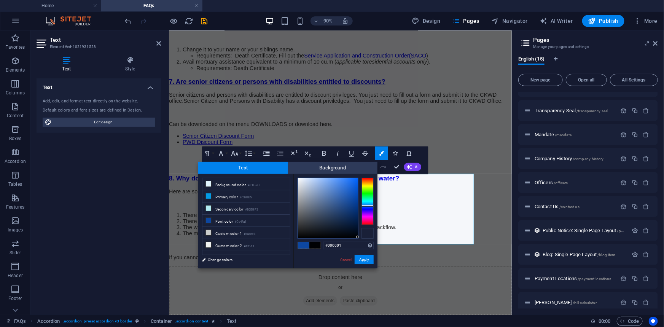
type input "#000000"
drag, startPoint x: 356, startPoint y: 236, endPoint x: 361, endPoint y: 238, distance: 5.3
click at [361, 238] on div at bounding box center [336, 208] width 76 height 61
click at [363, 261] on button "Apply" at bounding box center [364, 259] width 19 height 9
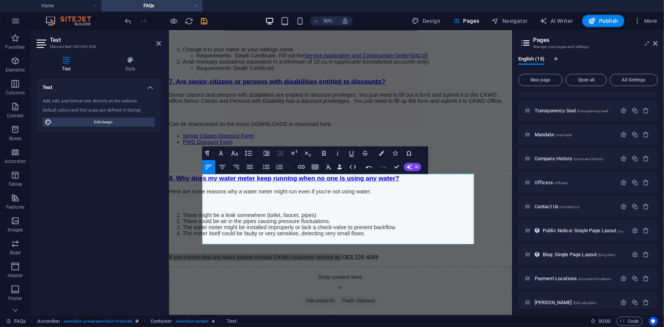
click at [414, 227] on div "Drag here to replace the existing content. Press “Ctrl” if you want to create a…" at bounding box center [340, 172] width 343 height 284
click at [443, 279] on p "If you cannot find any leaks please contact CKWD customer service at (083) 228-…" at bounding box center [359, 283] width 381 height 8
click at [397, 279] on span "(083) 228-4049" at bounding box center [380, 282] width 41 height 7
click at [401, 279] on span "(083) 228-4049" at bounding box center [380, 282] width 41 height 7
click at [390, 279] on p "If you cannot find any leaks please contact CKWD customer service at (083) 228-…" at bounding box center [359, 283] width 381 height 8
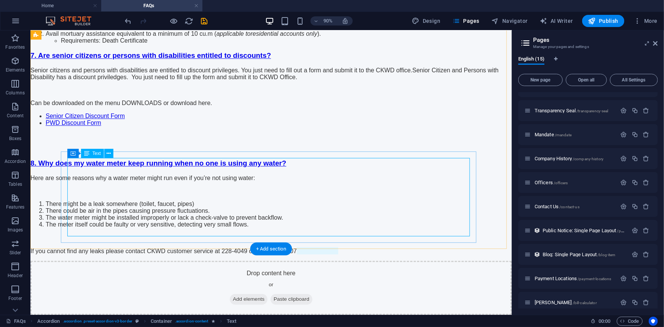
scroll to position [1108, 0]
click at [206, 21] on icon "save" at bounding box center [204, 21] width 9 height 9
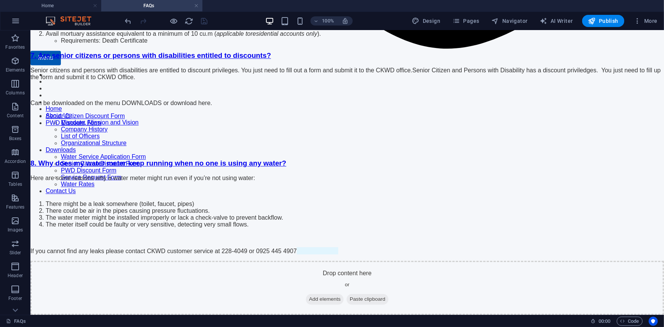
drag, startPoint x: 598, startPoint y: 19, endPoint x: 151, endPoint y: 6, distance: 447.6
click at [151, 6] on h4 "FAQs" at bounding box center [151, 6] width 101 height 8
click at [54, 5] on h4 "Home" at bounding box center [50, 6] width 101 height 8
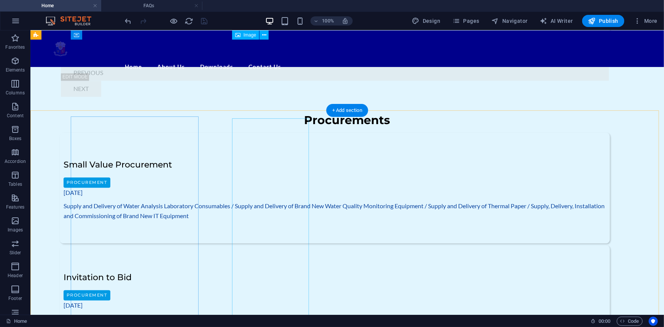
scroll to position [732, 0]
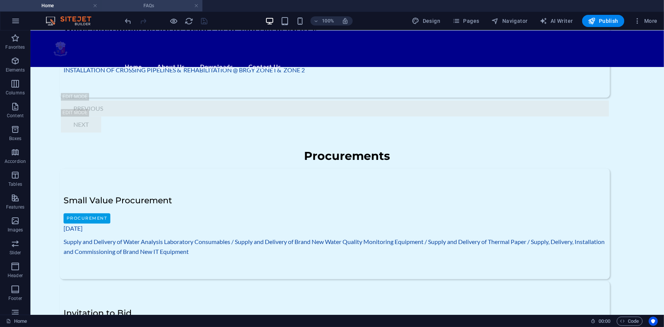
click at [146, 6] on h4 "FAQs" at bounding box center [151, 6] width 101 height 8
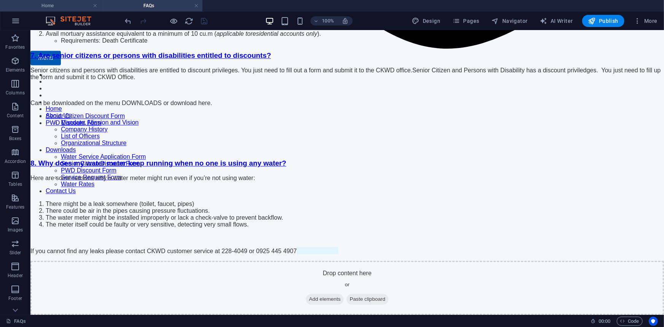
click at [62, 4] on h4 "Home" at bounding box center [50, 6] width 101 height 8
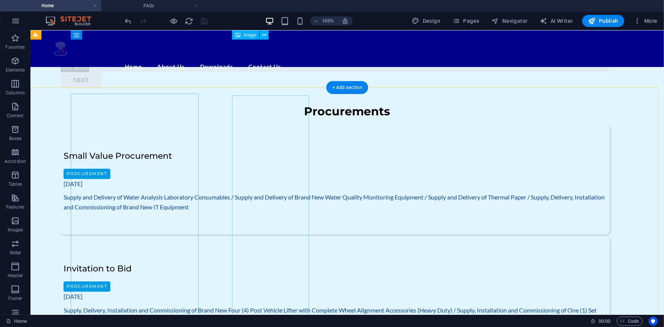
scroll to position [767, 0]
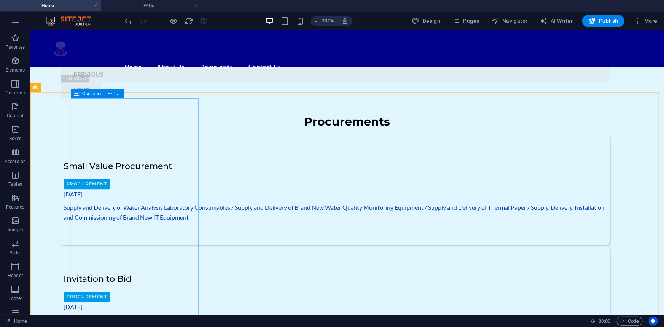
click at [75, 92] on icon at bounding box center [76, 93] width 5 height 9
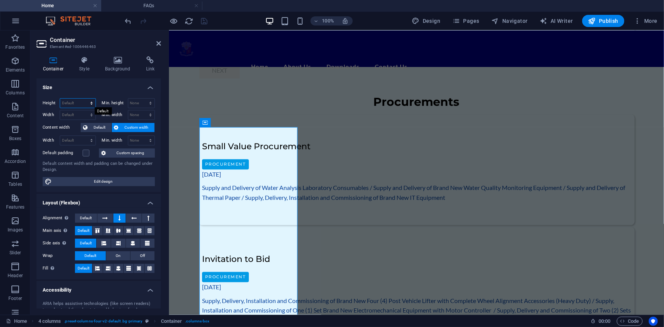
click at [73, 101] on select "Default px rem % vh vw" at bounding box center [77, 103] width 35 height 9
select select "px"
click at [84, 99] on select "Default px rem % vh vw" at bounding box center [77, 103] width 35 height 9
type input "400"
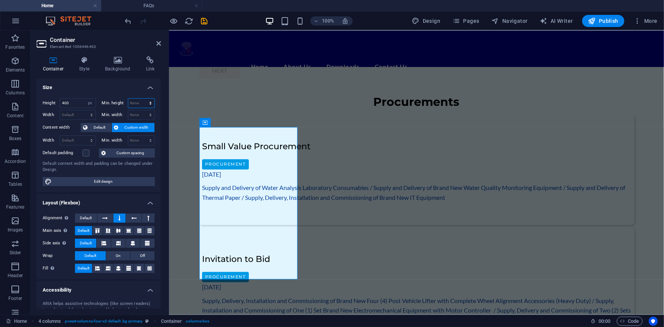
click at [141, 101] on select "None px rem % vh vw" at bounding box center [141, 103] width 27 height 9
select select "px"
click at [142, 99] on select "None px rem % vh vw" at bounding box center [141, 103] width 27 height 9
type input "400"
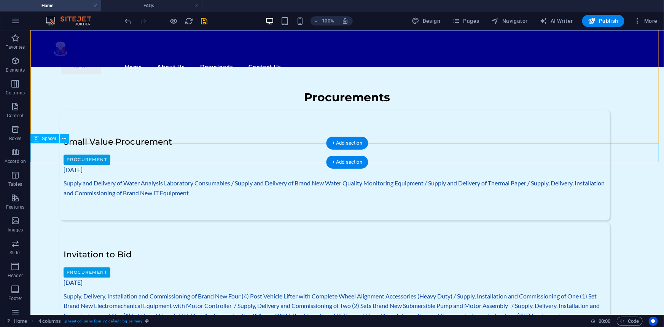
scroll to position [780, 0]
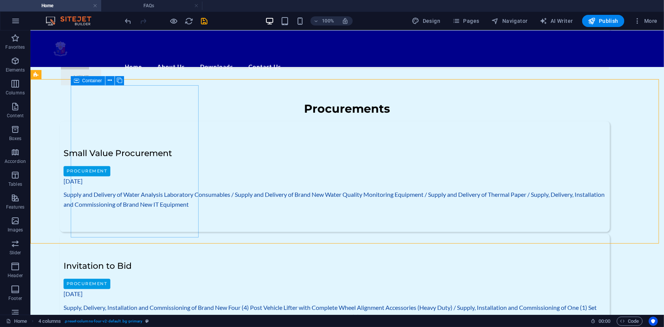
click at [85, 80] on span "Container" at bounding box center [92, 80] width 20 height 5
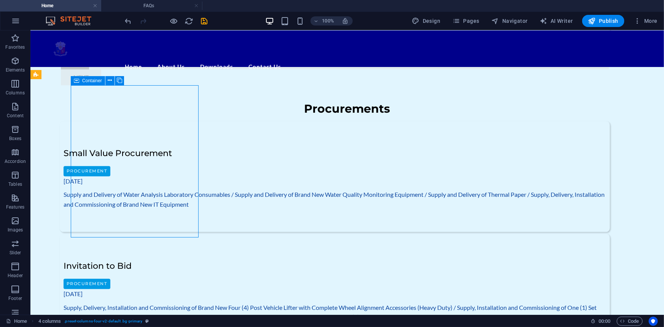
click at [85, 80] on span "Container" at bounding box center [92, 80] width 20 height 5
select select "px"
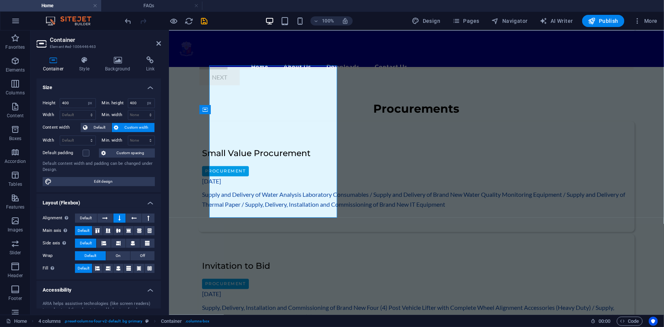
scroll to position [799, 0]
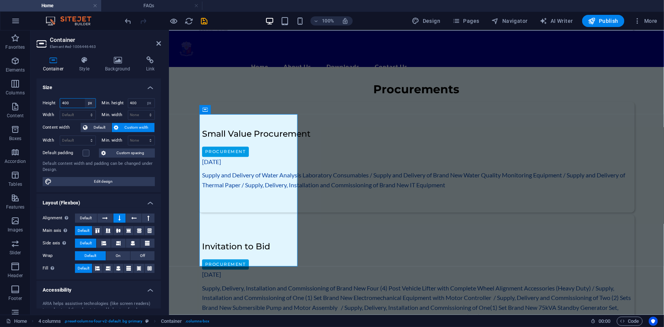
click at [91, 101] on select "Default px rem % vh vw" at bounding box center [90, 103] width 11 height 9
select select "default"
click at [85, 99] on select "Default px rem % vh vw" at bounding box center [90, 103] width 11 height 9
select select "DISABLED_OPTION_VALUE"
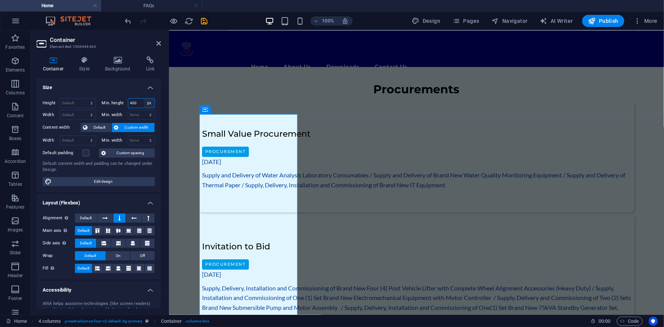
click at [147, 102] on select "None px rem % vh vw" at bounding box center [149, 103] width 11 height 9
select select "ae5rmu3b0g8"
click at [144, 99] on select "None px rem % vh vw" at bounding box center [149, 103] width 11 height 9
select select "DISABLED_OPTION_VALUE"
click at [228, 110] on span "Image" at bounding box center [232, 111] width 13 height 5
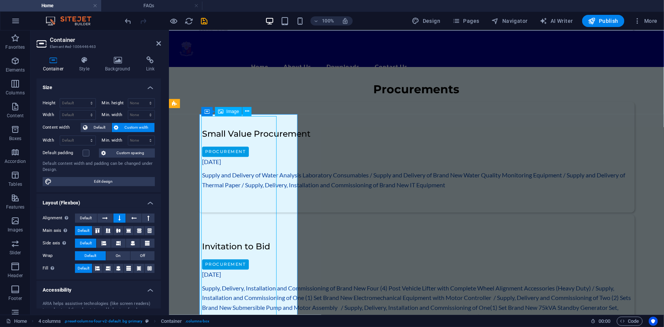
click at [228, 110] on span "Image" at bounding box center [232, 111] width 13 height 5
select select "px"
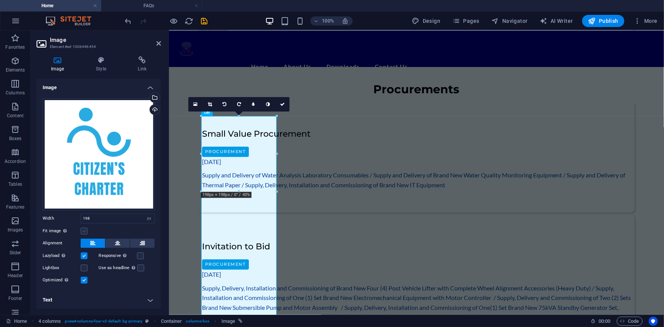
click at [83, 229] on label at bounding box center [84, 231] width 7 height 7
click at [0, 0] on input "Fit image Automatically fit image to a fixed width and height" at bounding box center [0, 0] width 0 height 0
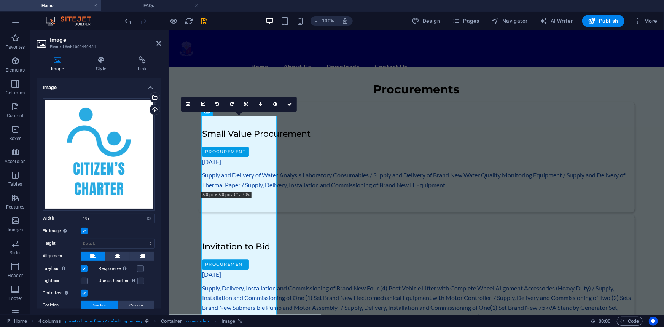
click at [84, 228] on label at bounding box center [84, 231] width 7 height 7
click at [0, 0] on input "Fit image Automatically fit image to a fixed width and height" at bounding box center [0, 0] width 0 height 0
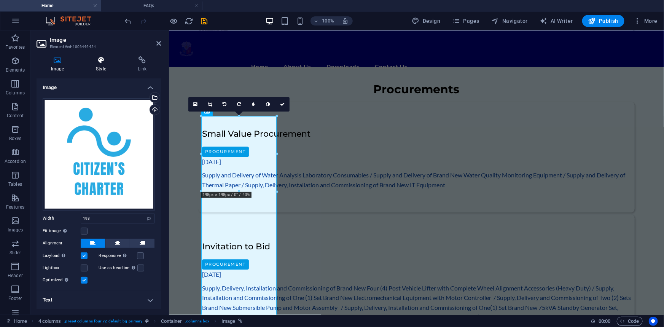
click at [105, 64] on icon at bounding box center [100, 60] width 39 height 8
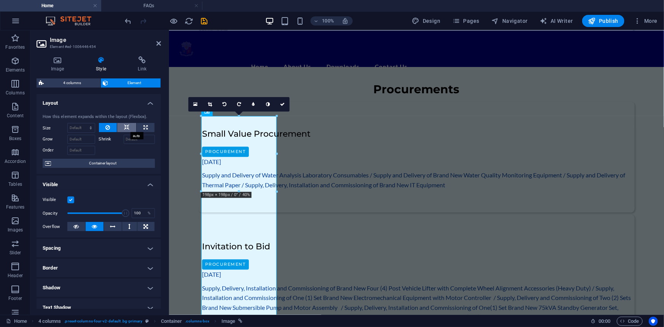
click at [126, 126] on icon at bounding box center [126, 127] width 5 height 9
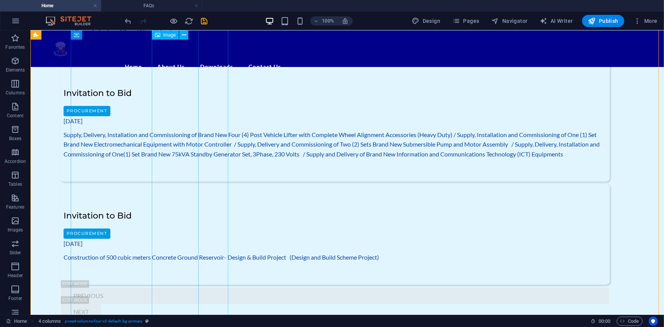
scroll to position [780, 0]
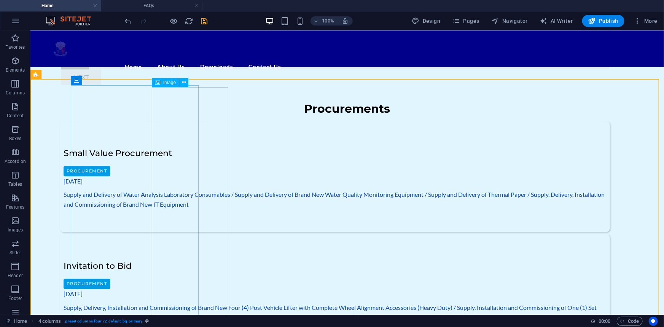
click at [170, 82] on span "Image" at bounding box center [169, 82] width 13 height 5
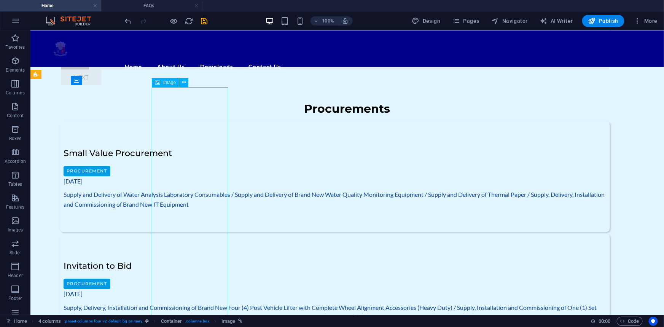
click at [170, 82] on span "Image" at bounding box center [169, 82] width 13 height 5
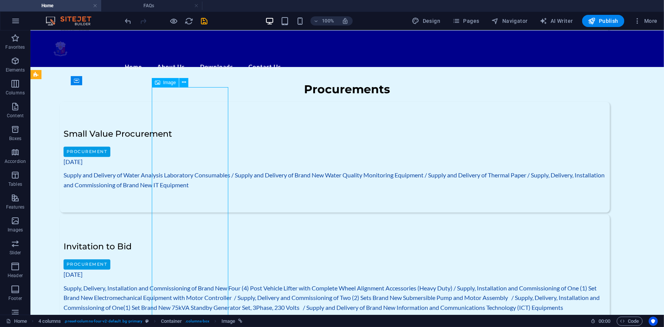
select select "px"
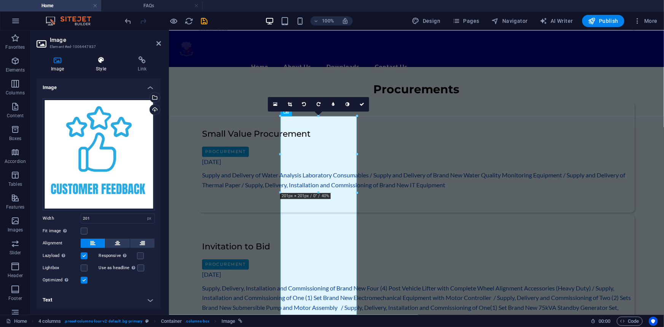
click at [103, 61] on icon at bounding box center [100, 60] width 39 height 8
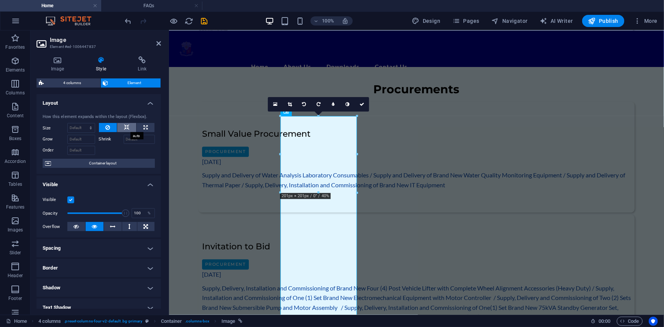
click at [127, 126] on icon at bounding box center [126, 127] width 5 height 9
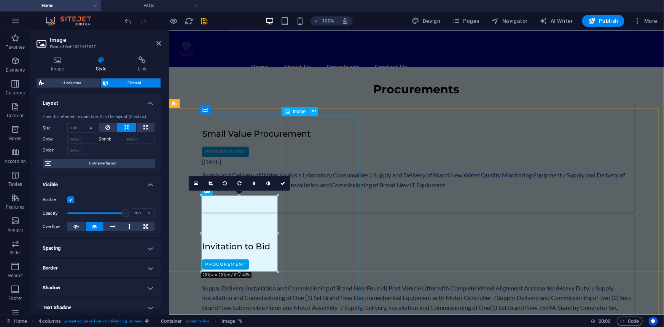
click at [297, 112] on span "Image" at bounding box center [299, 111] width 13 height 5
select select "px"
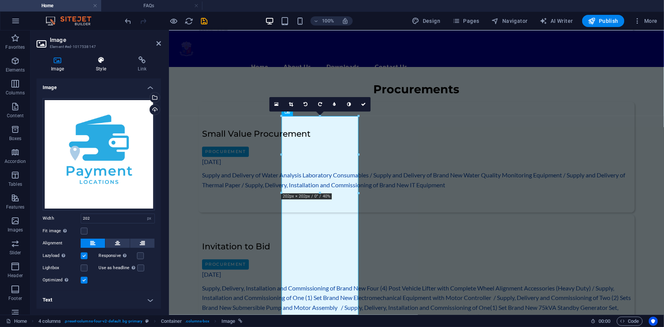
click at [103, 62] on icon at bounding box center [100, 60] width 39 height 8
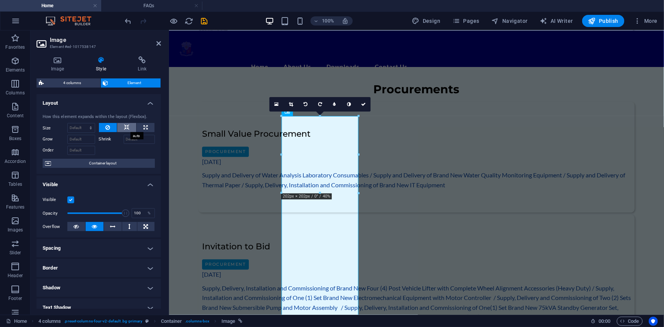
click at [129, 127] on button at bounding box center [126, 127] width 19 height 9
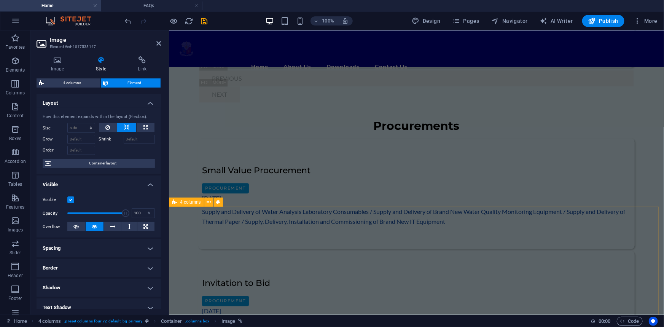
scroll to position [765, 0]
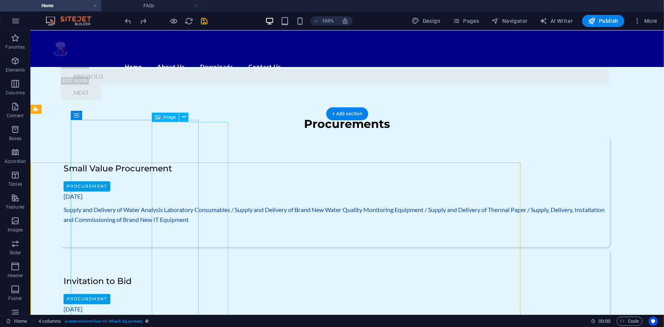
scroll to position [745, 0]
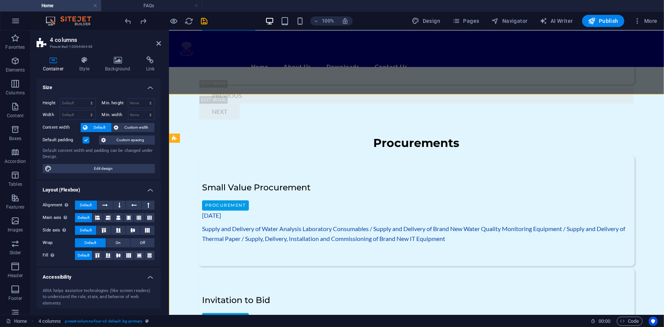
scroll to position [765, 0]
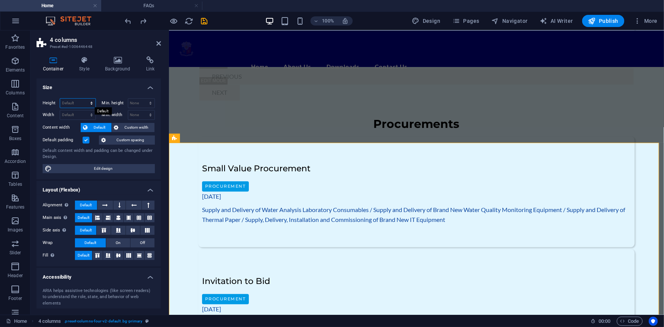
click at [80, 100] on select "Default px rem % vh vw" at bounding box center [77, 103] width 35 height 9
select select "px"
click at [84, 99] on select "Default px rem % vh vw" at bounding box center [77, 103] width 35 height 9
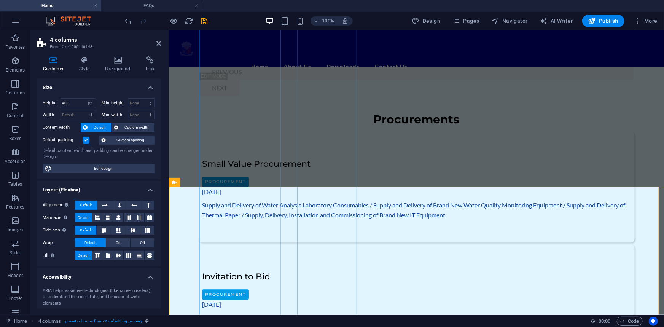
scroll to position [799, 0]
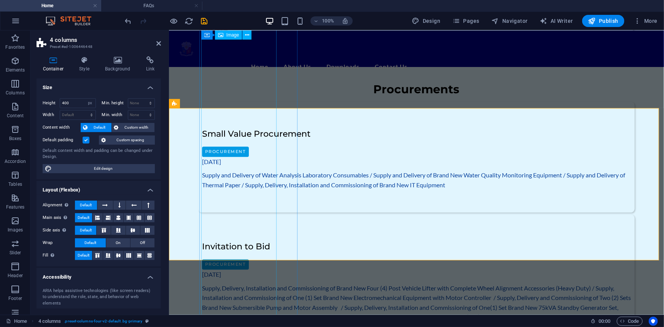
type input "1325"
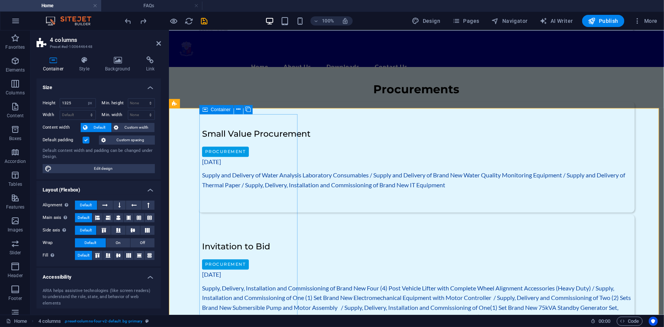
click at [205, 111] on icon at bounding box center [204, 109] width 5 height 9
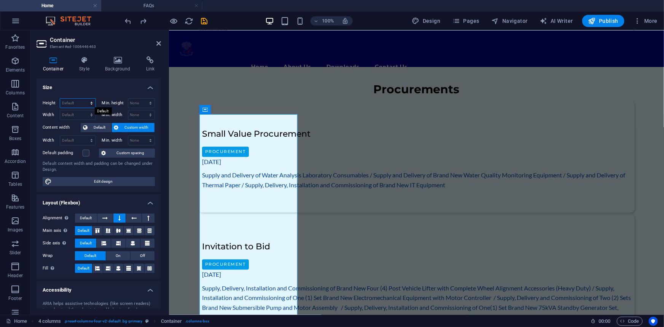
click at [72, 100] on select "Default px rem % vh vw" at bounding box center [77, 103] width 35 height 9
select select "px"
click at [84, 99] on select "Default px rem % vh vw" at bounding box center [77, 103] width 35 height 9
type input "400"
click at [137, 102] on select "None px rem % vh vw" at bounding box center [141, 103] width 27 height 9
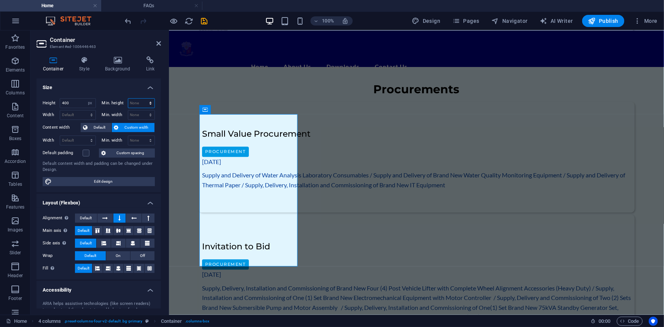
click at [137, 102] on select "None px rem % vh vw" at bounding box center [141, 103] width 27 height 9
click at [91, 101] on select "Default px rem % vh vw" at bounding box center [90, 103] width 11 height 9
select select "%"
click at [85, 99] on select "Default px rem % vh vw" at bounding box center [90, 103] width 11 height 9
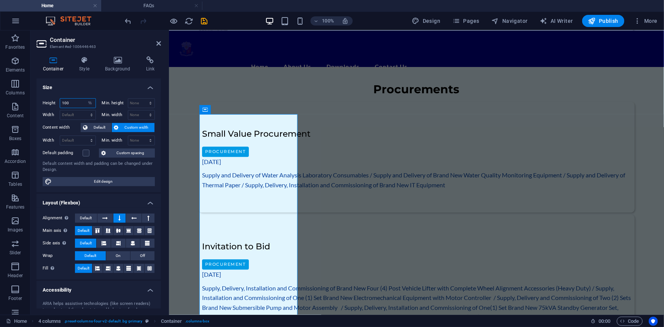
click at [77, 102] on input "100" at bounding box center [77, 103] width 35 height 9
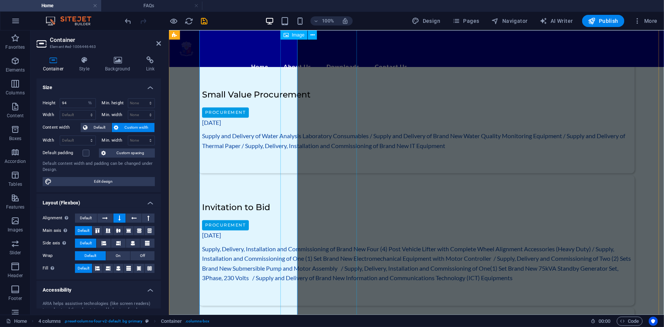
scroll to position [834, 0]
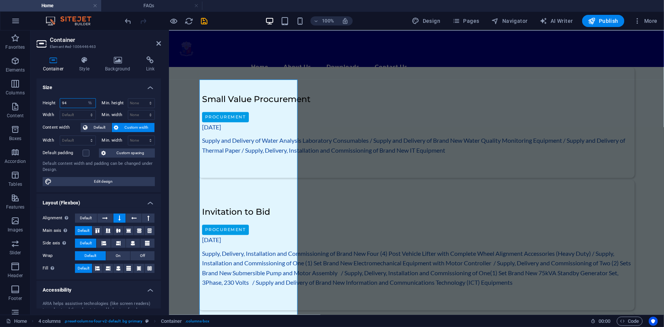
drag, startPoint x: 68, startPoint y: 103, endPoint x: 58, endPoint y: 103, distance: 10.7
click at [58, 103] on div "Height 94 Default px rem % vh vw" at bounding box center [69, 103] width 53 height 10
type input "50"
click at [87, 102] on select "Default px rem % vh vw" at bounding box center [90, 103] width 11 height 9
select select "px"
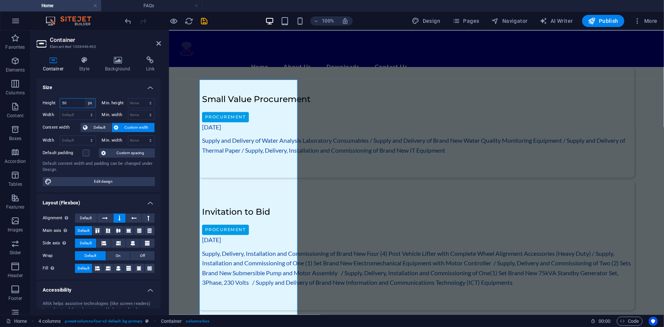
click at [85, 99] on select "Default px rem % vh vw" at bounding box center [90, 103] width 11 height 9
type input "300"
click at [103, 89] on h4 "Size" at bounding box center [99, 85] width 124 height 14
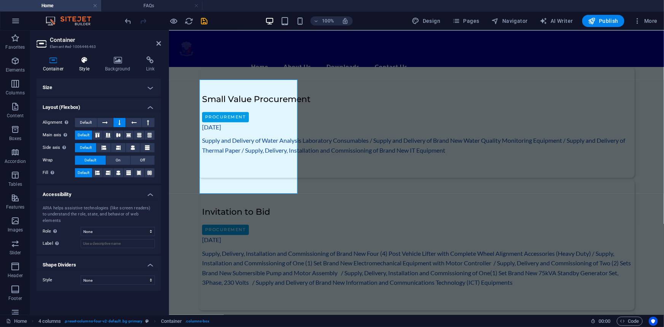
click at [86, 64] on icon at bounding box center [84, 60] width 23 height 8
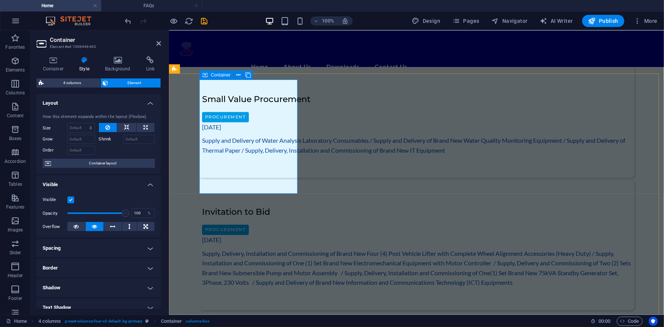
click at [205, 76] on icon at bounding box center [204, 74] width 5 height 9
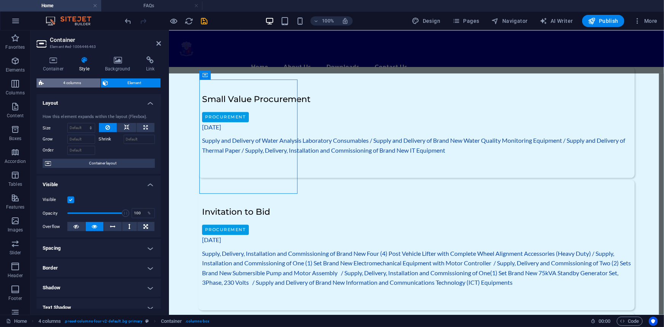
click at [72, 83] on span "4 columns" at bounding box center [72, 82] width 52 height 9
select select "px"
select select "rem"
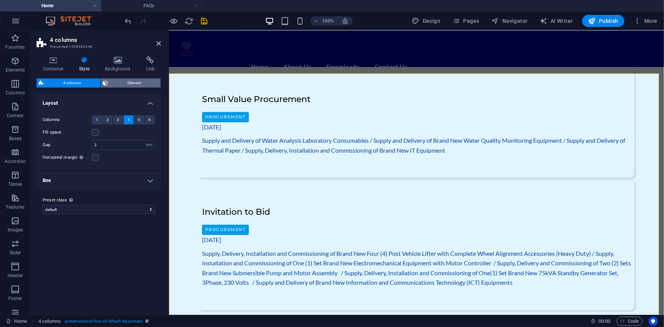
click at [117, 84] on span "Element" at bounding box center [135, 82] width 48 height 9
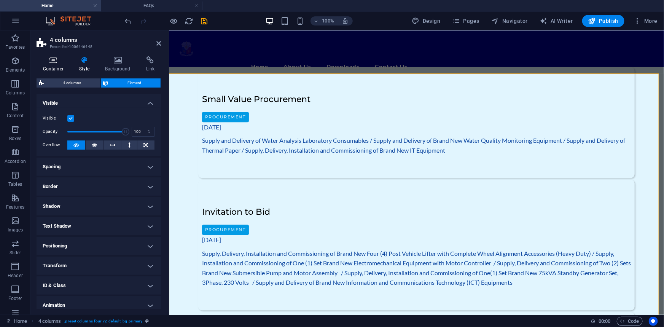
click at [53, 62] on icon at bounding box center [53, 60] width 33 height 8
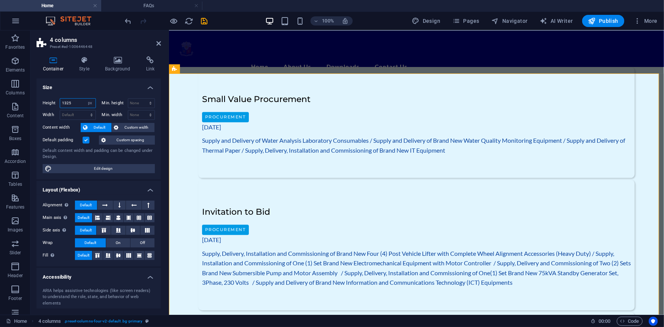
drag, startPoint x: 78, startPoint y: 103, endPoint x: 49, endPoint y: 108, distance: 29.8
click at [41, 103] on div "Height 1325 Default px rem % vh vw Min. height None px rem % vh vw Width Defaul…" at bounding box center [99, 135] width 124 height 87
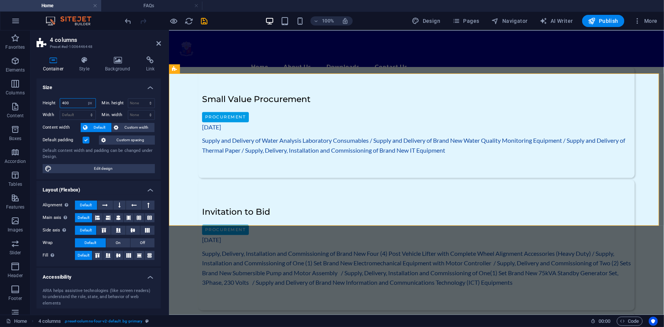
drag, startPoint x: 75, startPoint y: 102, endPoint x: 62, endPoint y: 101, distance: 12.2
click at [62, 101] on input "400" at bounding box center [77, 103] width 35 height 9
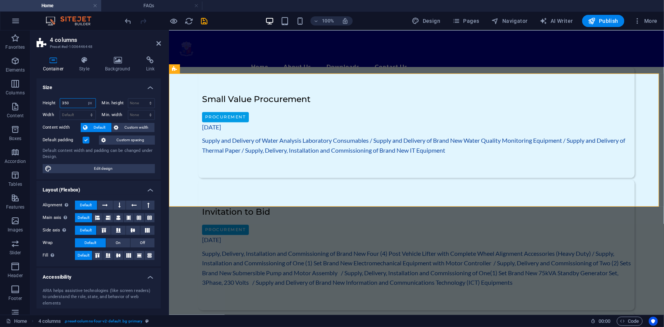
drag, startPoint x: 70, startPoint y: 103, endPoint x: 57, endPoint y: 102, distance: 13.0
click at [57, 102] on div "Height 350 Default px rem % vh vw" at bounding box center [69, 103] width 53 height 10
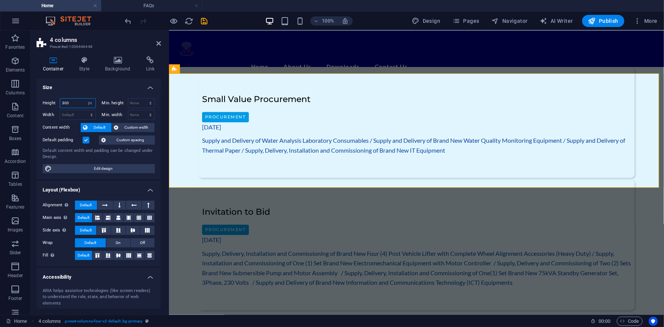
drag, startPoint x: 70, startPoint y: 102, endPoint x: 59, endPoint y: 102, distance: 10.7
click at [60, 102] on div "300 Default px rem % vh vw" at bounding box center [78, 103] width 36 height 10
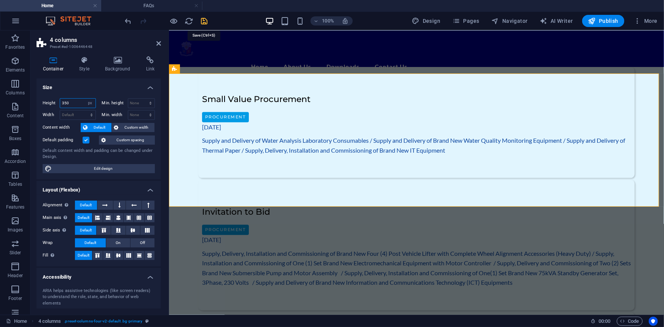
type input "350"
click at [202, 19] on icon "save" at bounding box center [204, 21] width 9 height 9
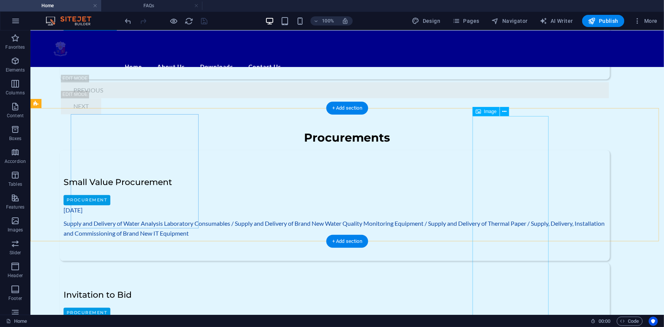
scroll to position [785, 0]
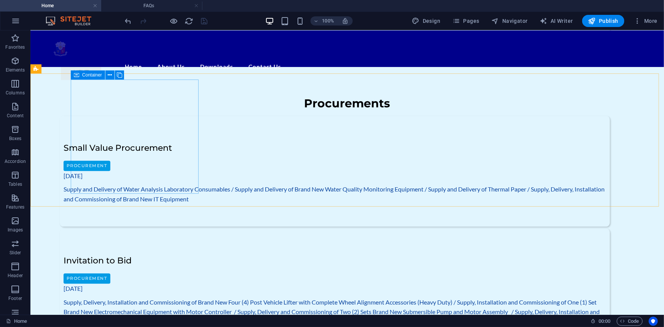
click at [76, 75] on icon at bounding box center [76, 74] width 5 height 9
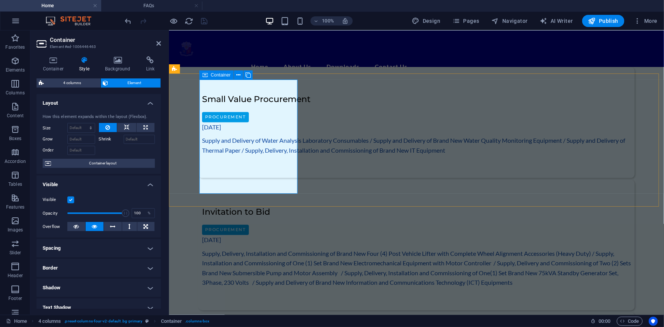
click at [204, 76] on icon at bounding box center [204, 74] width 5 height 9
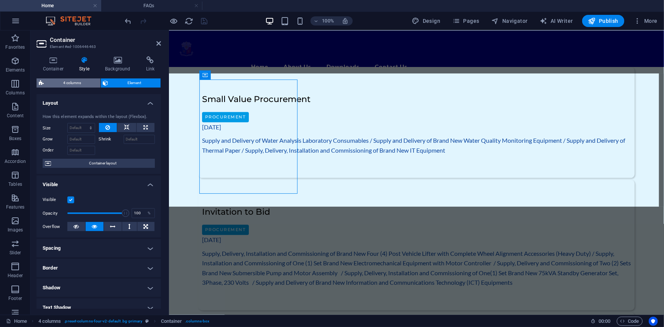
click at [67, 81] on span "4 columns" at bounding box center [72, 82] width 52 height 9
select select "rem"
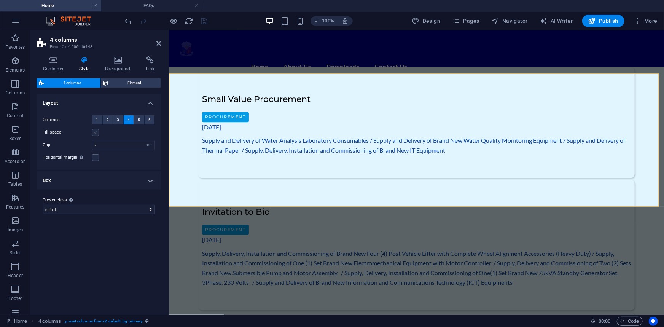
click at [95, 130] on label at bounding box center [95, 132] width 7 height 7
click at [0, 0] on input "Fill space" at bounding box center [0, 0] width 0 height 0
click at [97, 118] on span "1" at bounding box center [97, 119] width 2 height 9
click at [122, 150] on div "Columns 1 2 3 4 5 6 Fill space Gap 2 px rem % vw vh Horizontal margin Only if t…" at bounding box center [98, 133] width 127 height 50
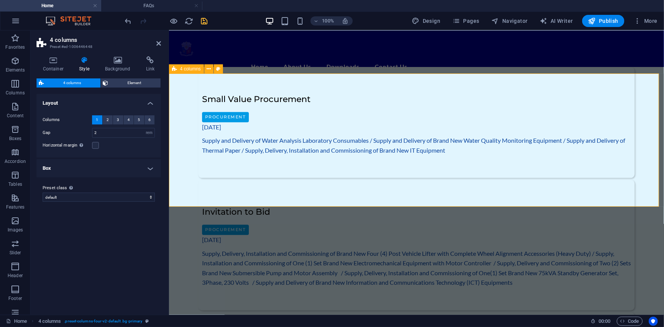
click at [127, 118] on span "4" at bounding box center [128, 119] width 2 height 9
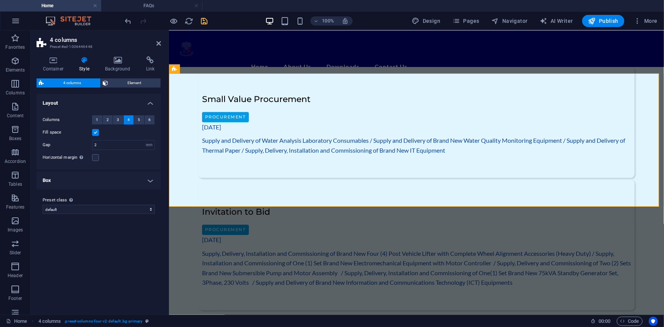
click at [96, 133] on label at bounding box center [95, 132] width 7 height 7
click at [0, 0] on input "Fill space" at bounding box center [0, 0] width 0 height 0
click at [97, 119] on span "1" at bounding box center [97, 119] width 2 height 9
click at [86, 58] on icon at bounding box center [84, 60] width 23 height 8
click at [53, 59] on icon at bounding box center [53, 60] width 33 height 8
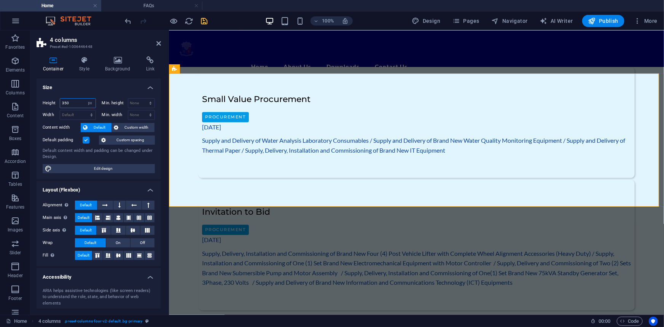
drag, startPoint x: 75, startPoint y: 103, endPoint x: 62, endPoint y: 103, distance: 13.3
click at [62, 103] on input "350" at bounding box center [77, 103] width 35 height 9
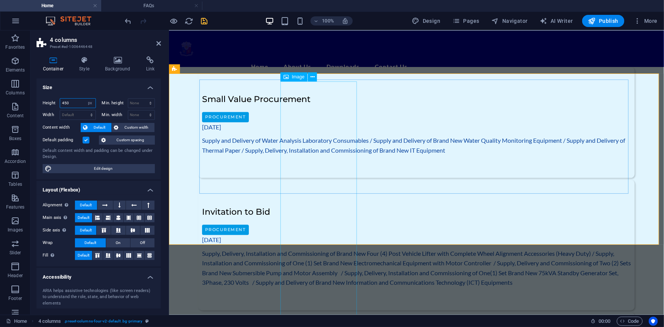
type input "450"
click at [16, 86] on icon "button" at bounding box center [15, 83] width 9 height 9
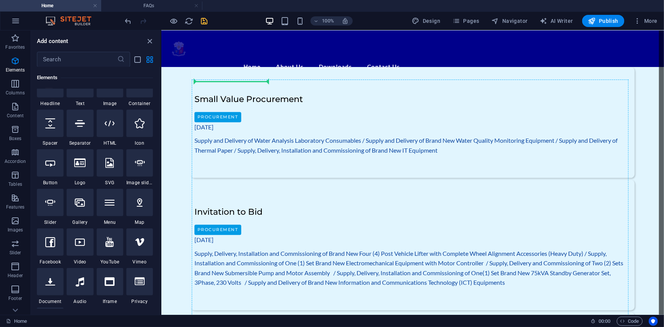
select select "px"
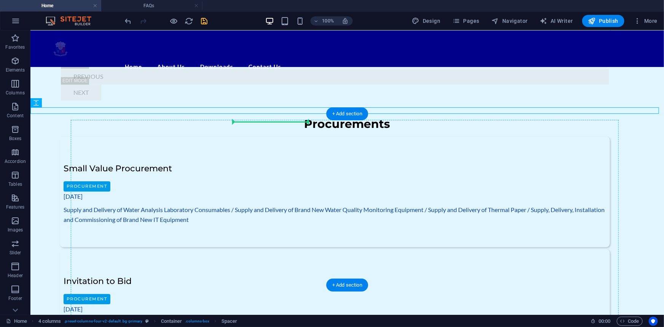
scroll to position [745, 0]
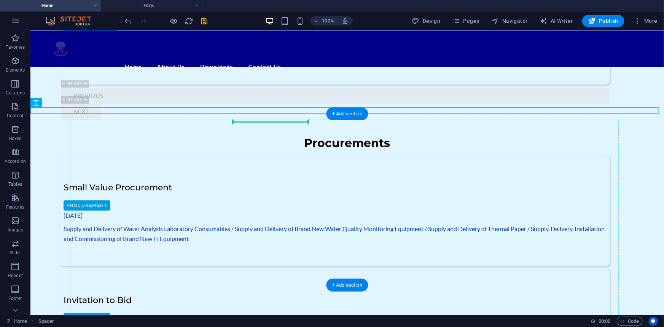
drag, startPoint x: 137, startPoint y: 137, endPoint x: 275, endPoint y: 138, distance: 138.5
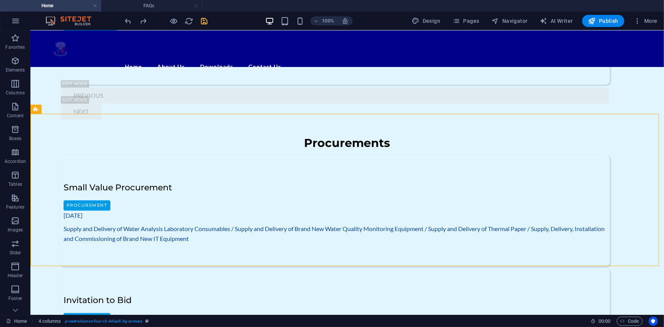
click at [205, 20] on icon "save" at bounding box center [204, 21] width 9 height 9
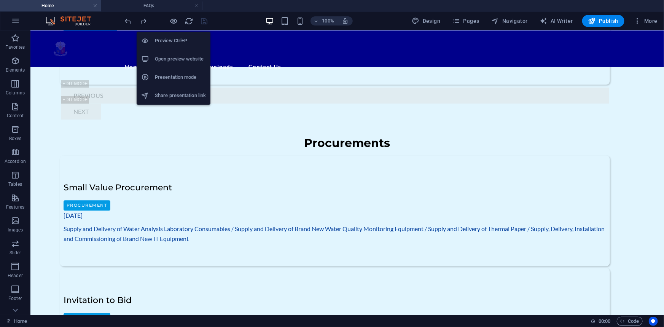
click at [176, 57] on h6 "Open preview website" at bounding box center [180, 58] width 51 height 9
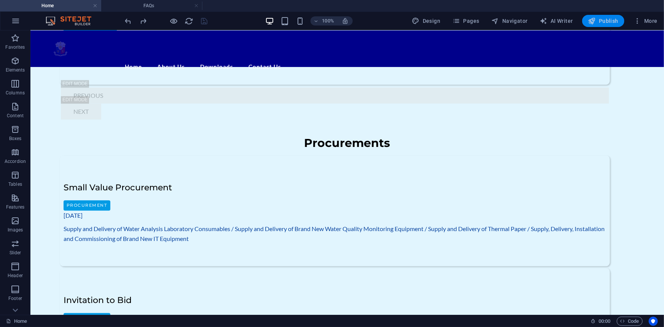
click at [605, 19] on span "Publish" at bounding box center [603, 21] width 30 height 8
